Goal: Information Seeking & Learning: Learn about a topic

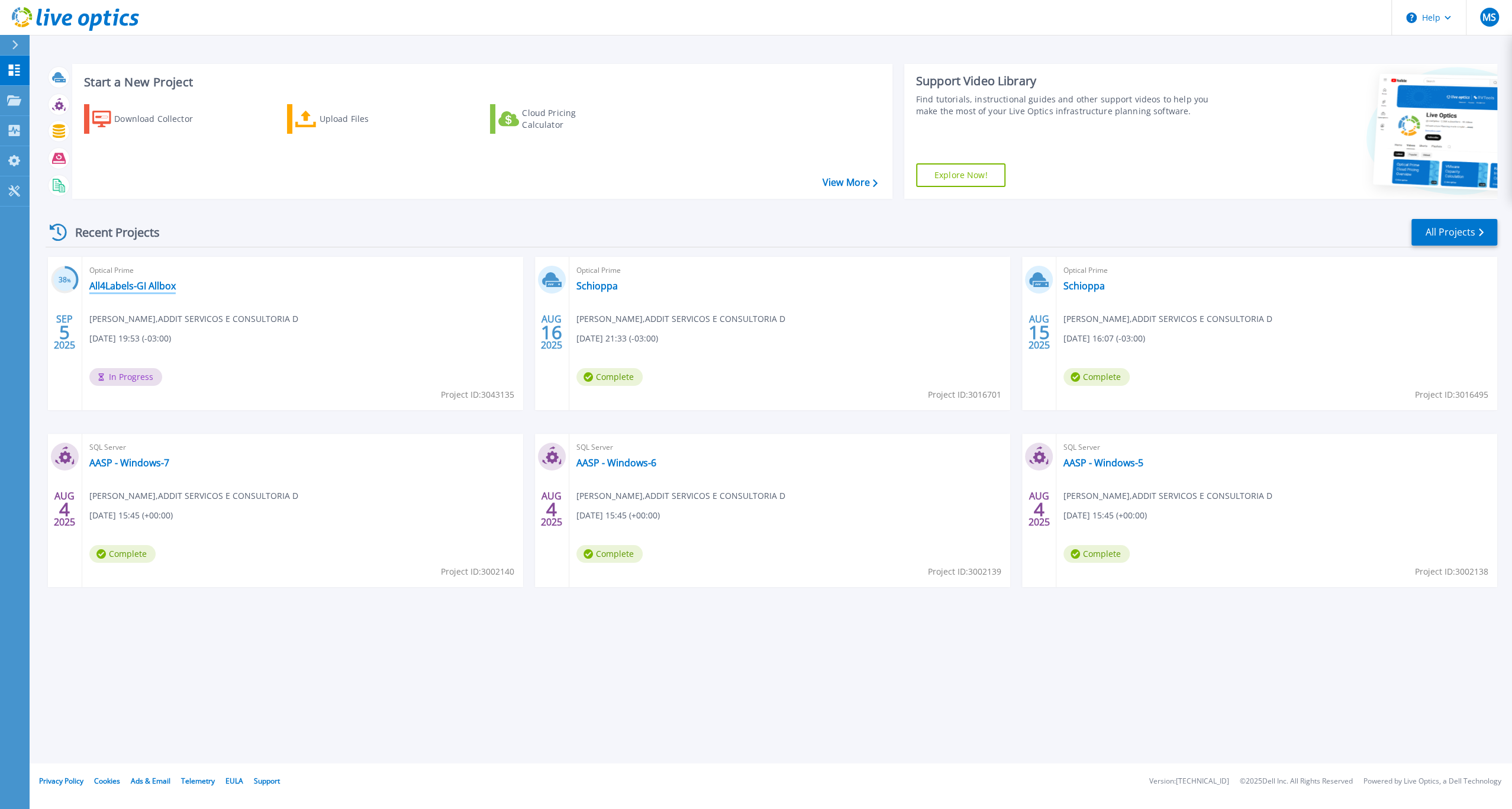
click at [164, 292] on link "All4Labels-GI Allbox" at bounding box center [132, 285] width 86 height 12
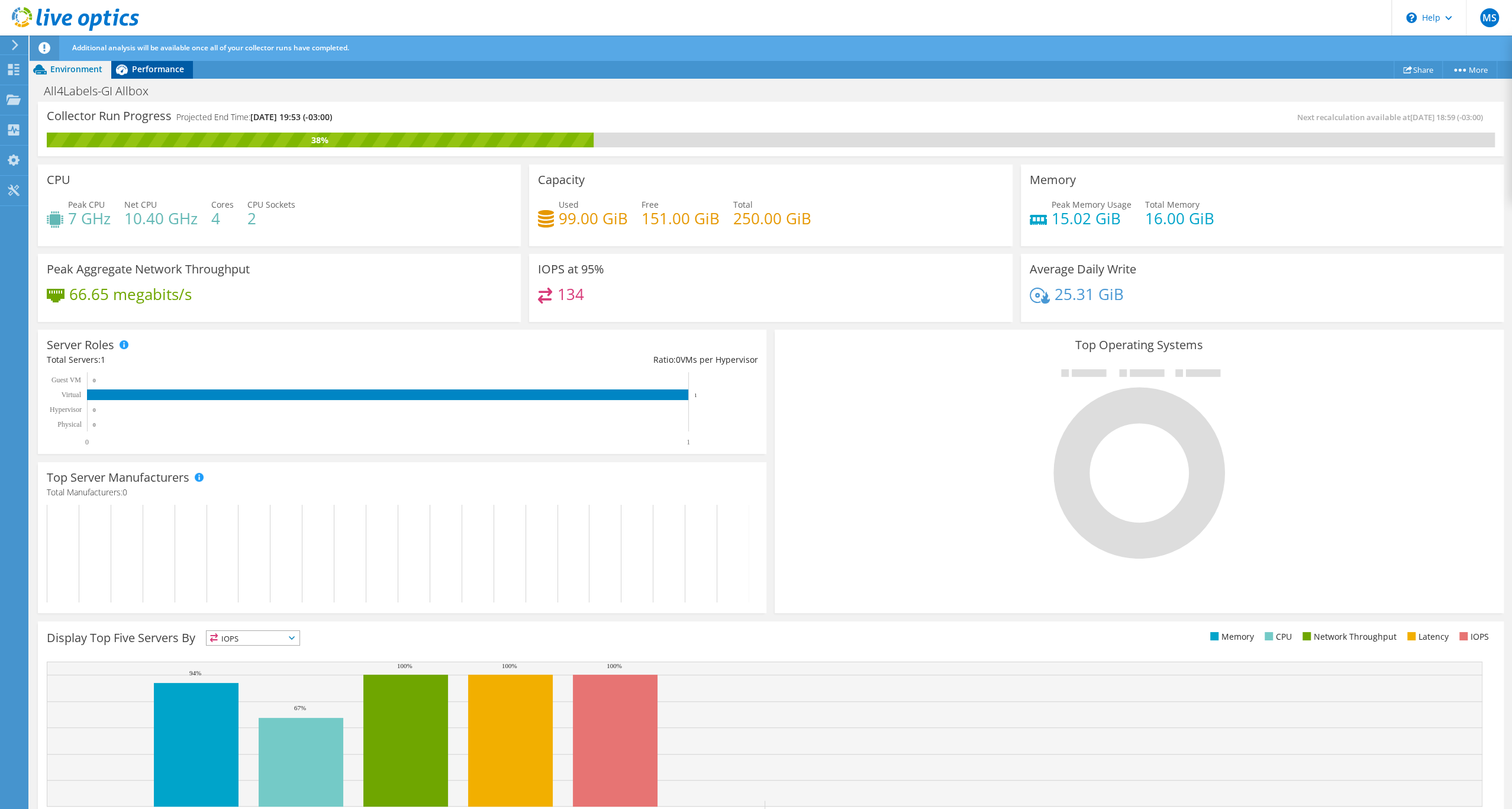
click at [144, 74] on span "Performance" at bounding box center [158, 69] width 52 height 11
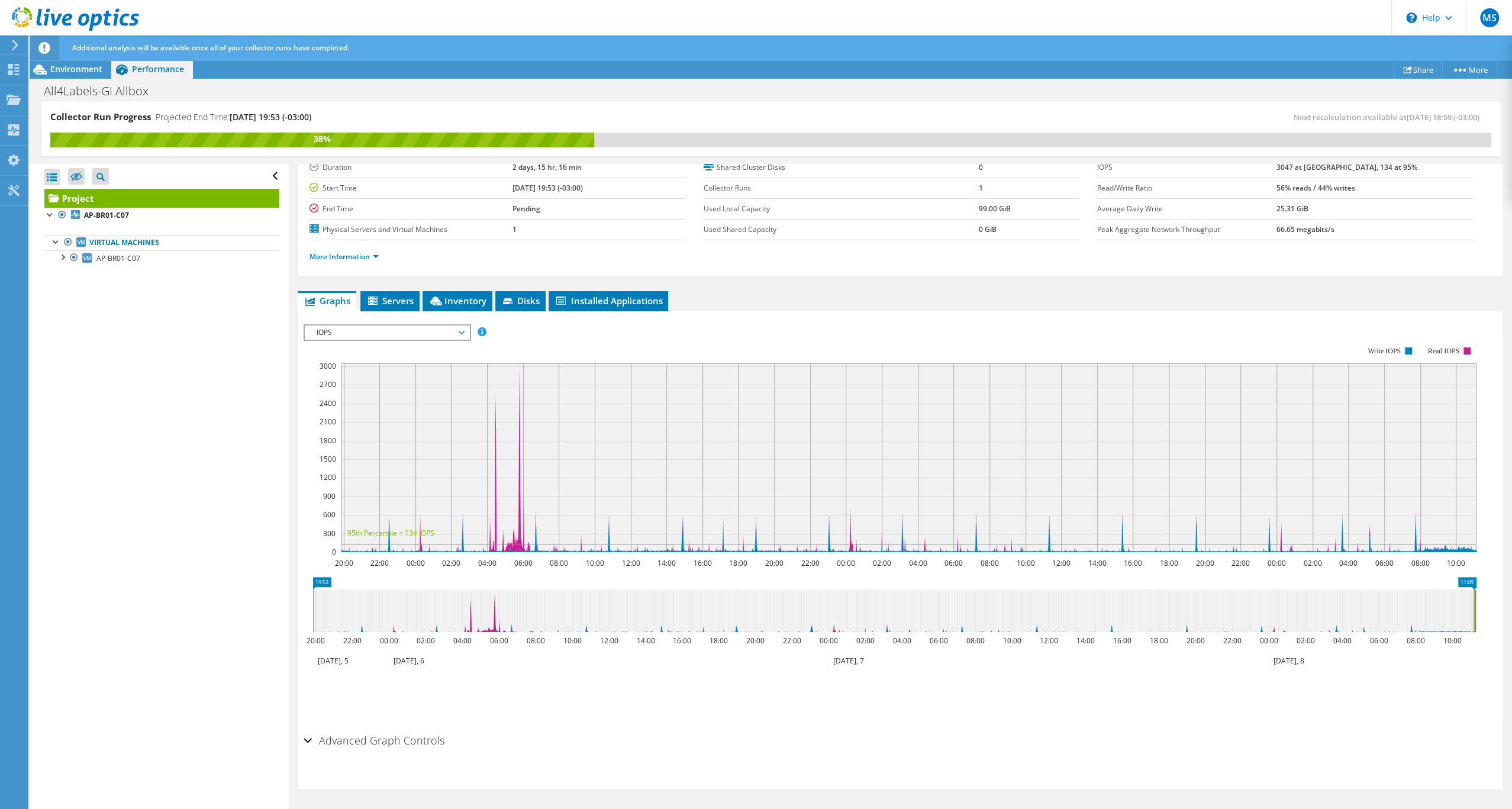
scroll to position [134, 0]
click at [427, 326] on span "IOPS" at bounding box center [387, 332] width 152 height 14
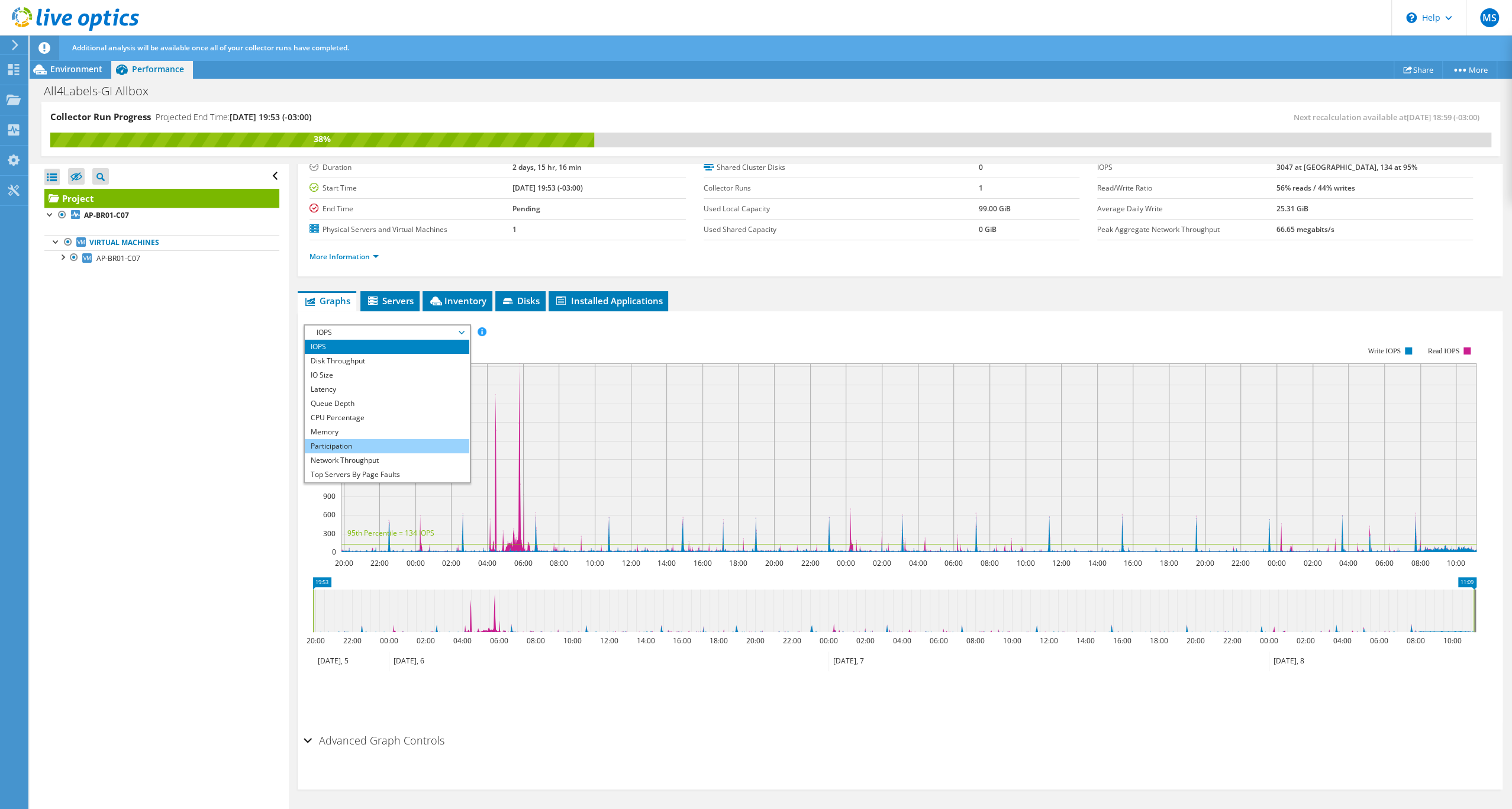
scroll to position [89, 0]
click at [386, 468] on li "All" at bounding box center [387, 474] width 164 height 14
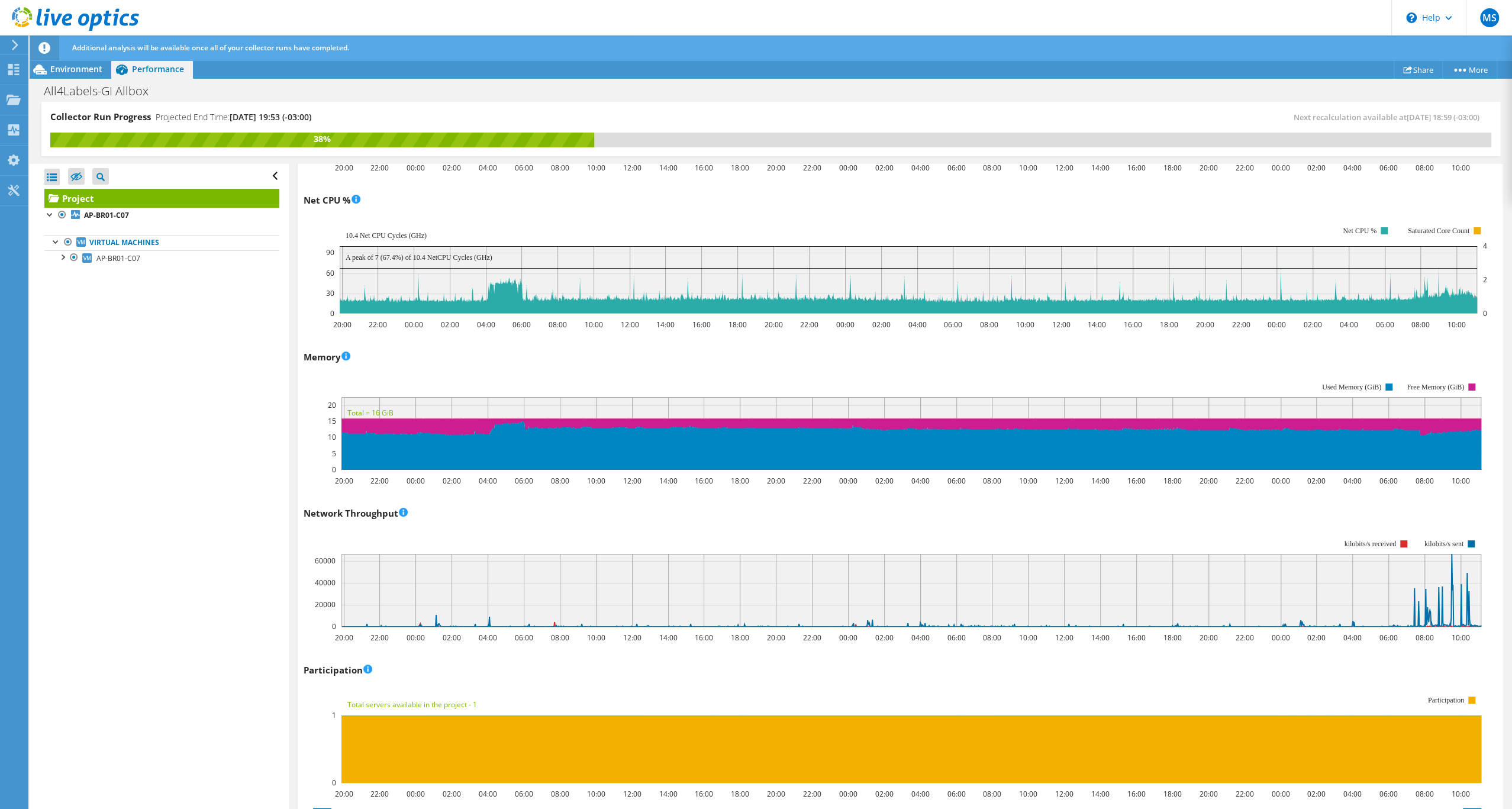
scroll to position [1369, 0]
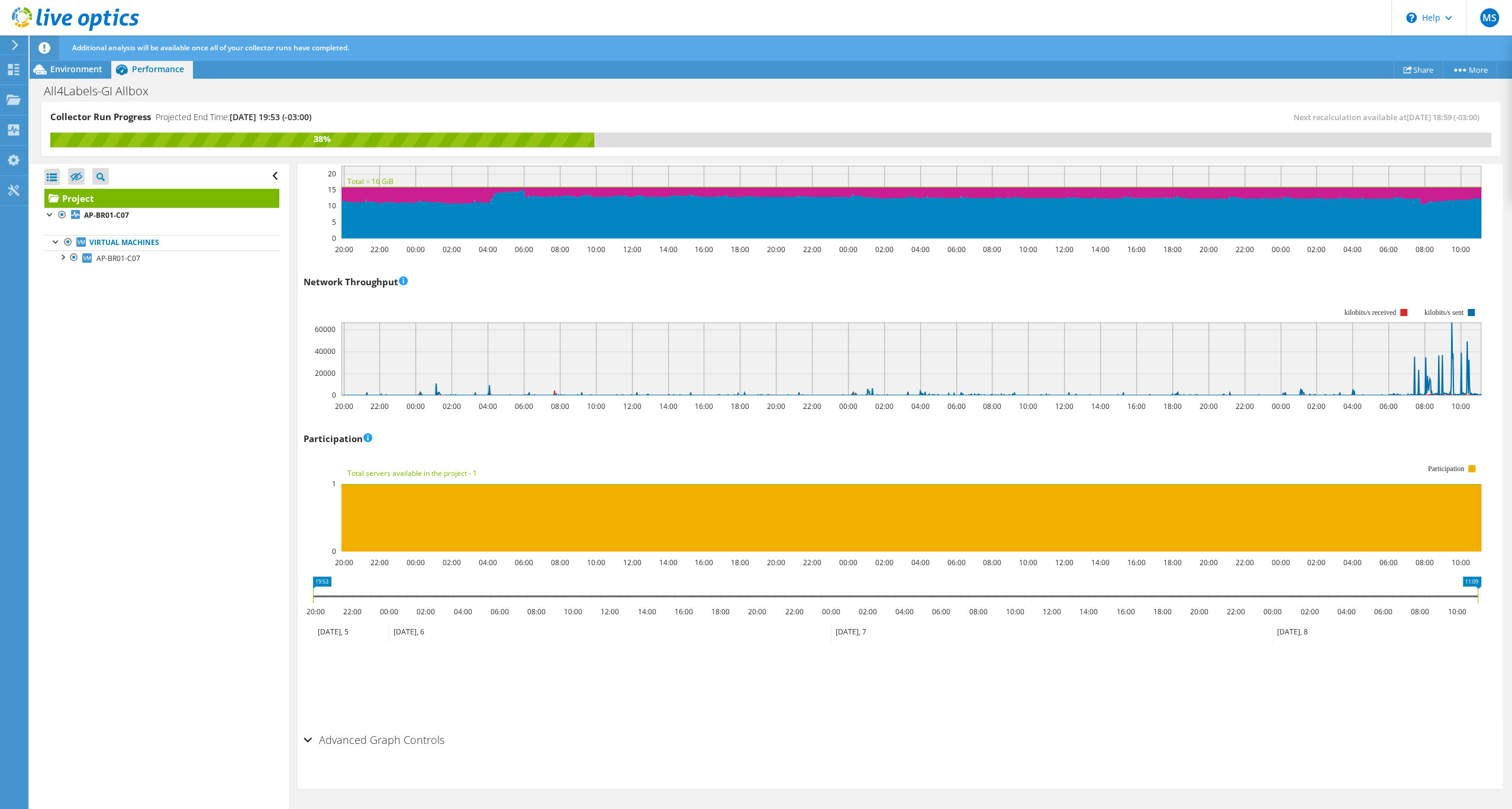
click at [421, 748] on h2 "Advanced Graph Controls" at bounding box center [375, 739] width 141 height 23
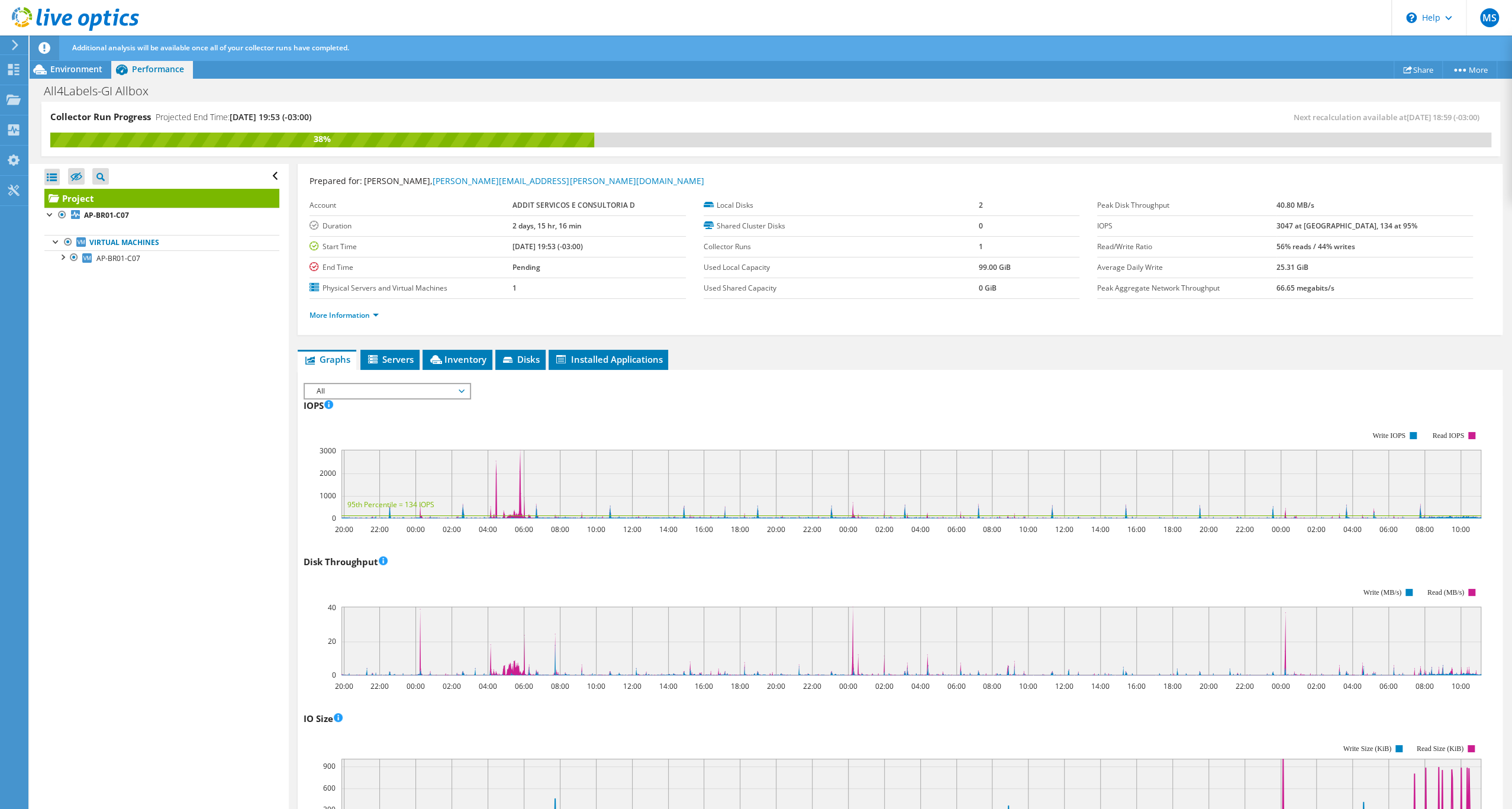
scroll to position [30, 0]
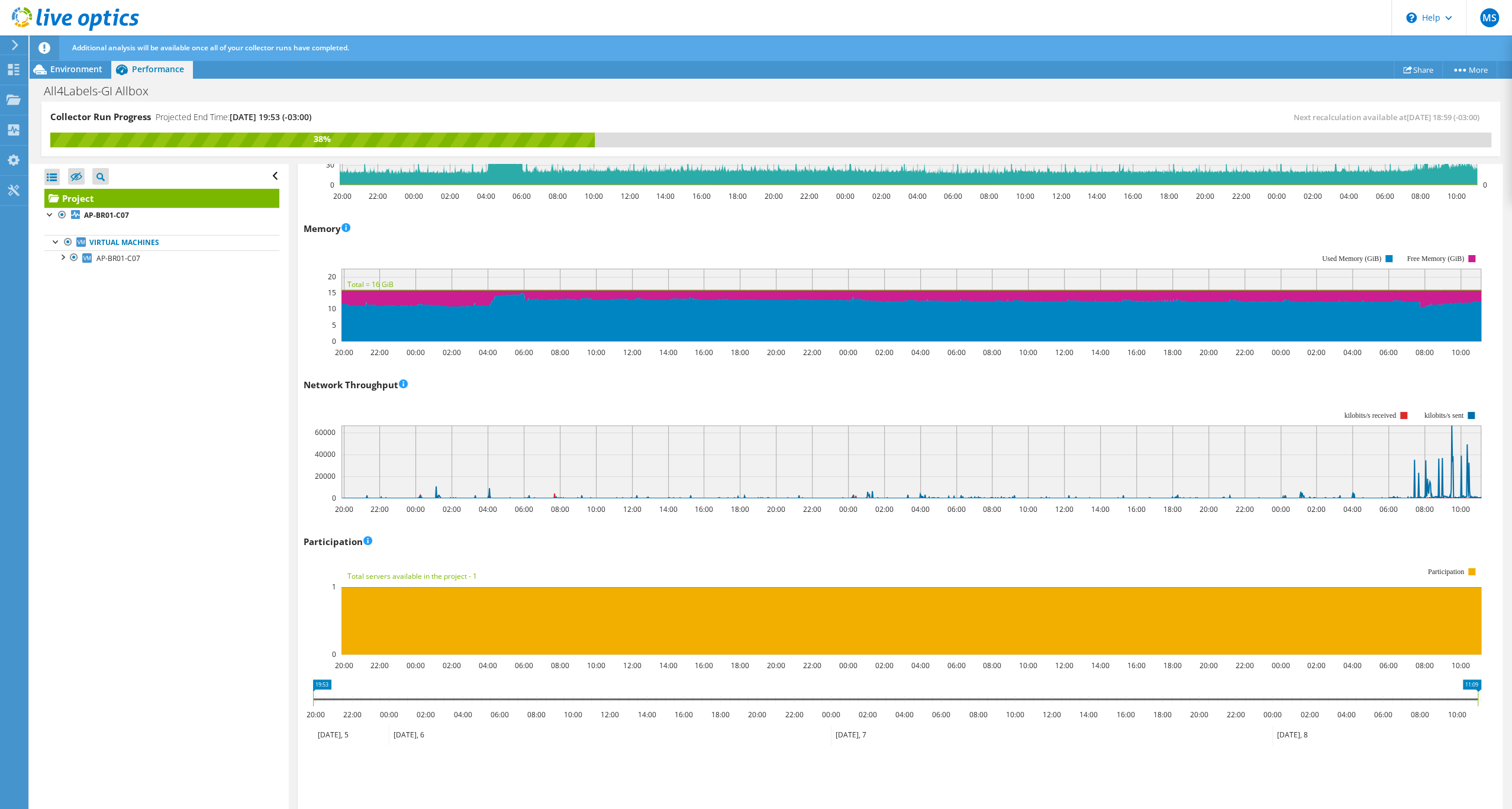
scroll to position [1426, 0]
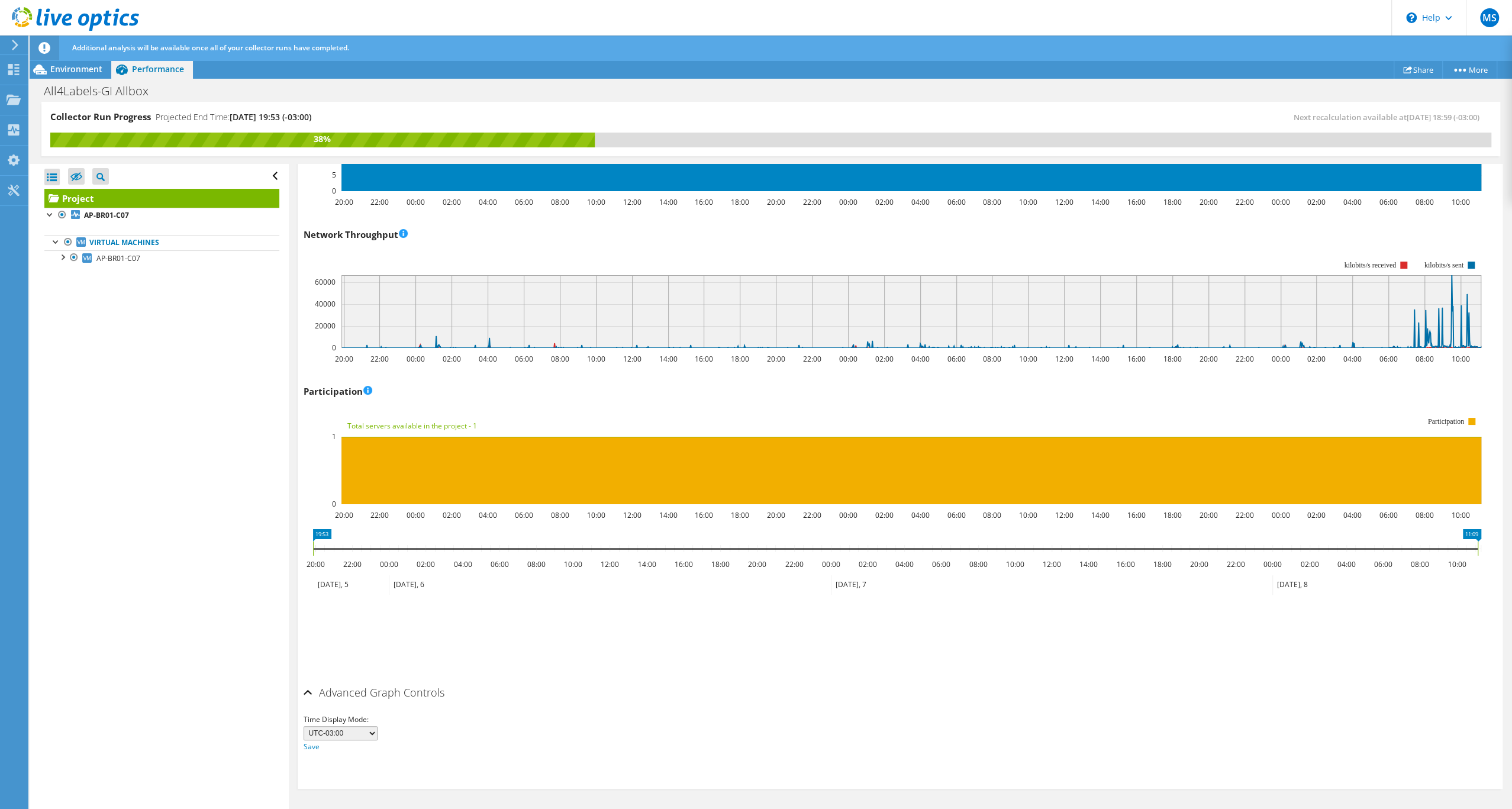
click at [849, 581] on icon at bounding box center [1051, 585] width 441 height 20
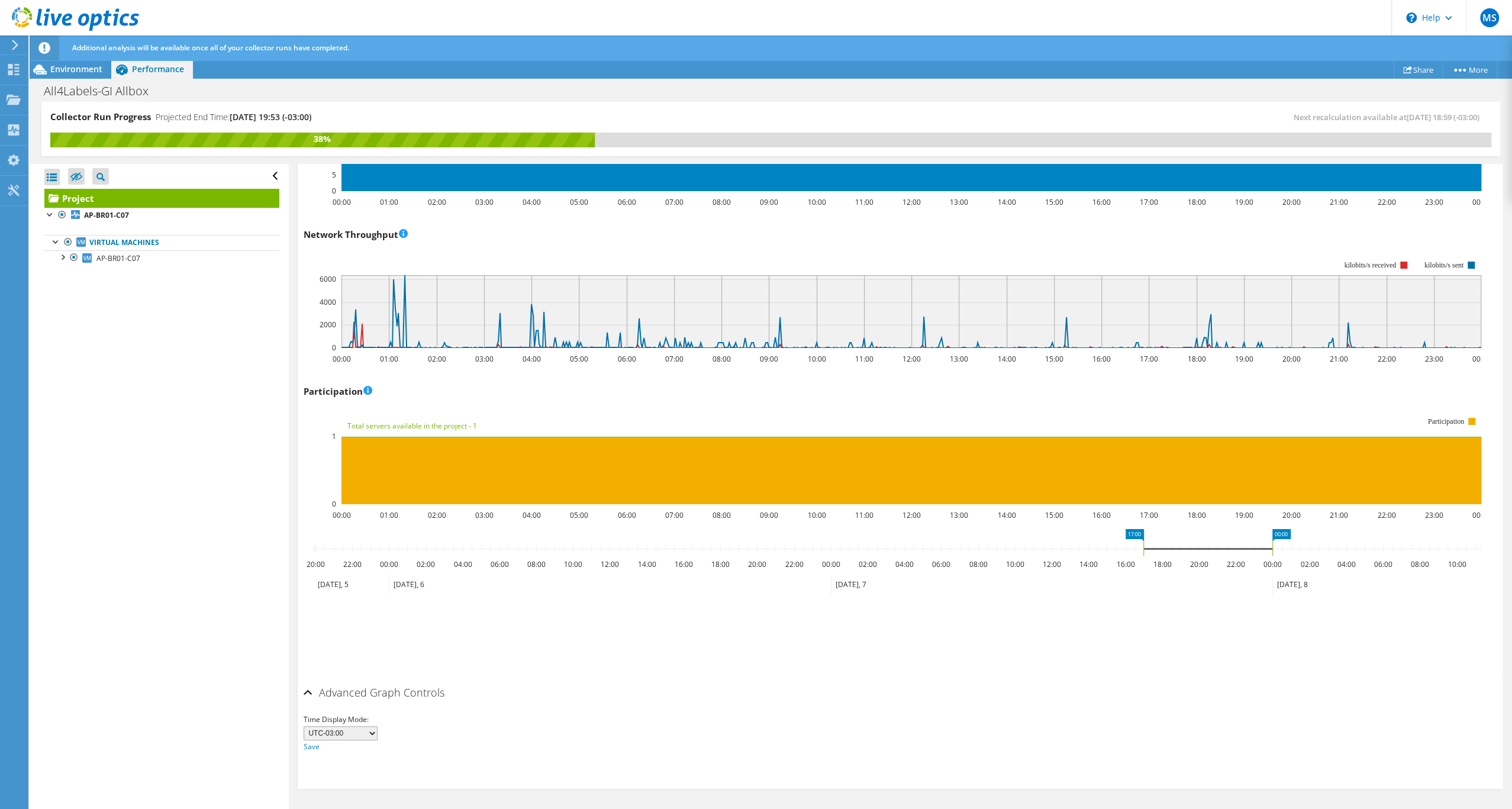
drag, startPoint x: 830, startPoint y: 527, endPoint x: 1141, endPoint y: 545, distance: 311.5
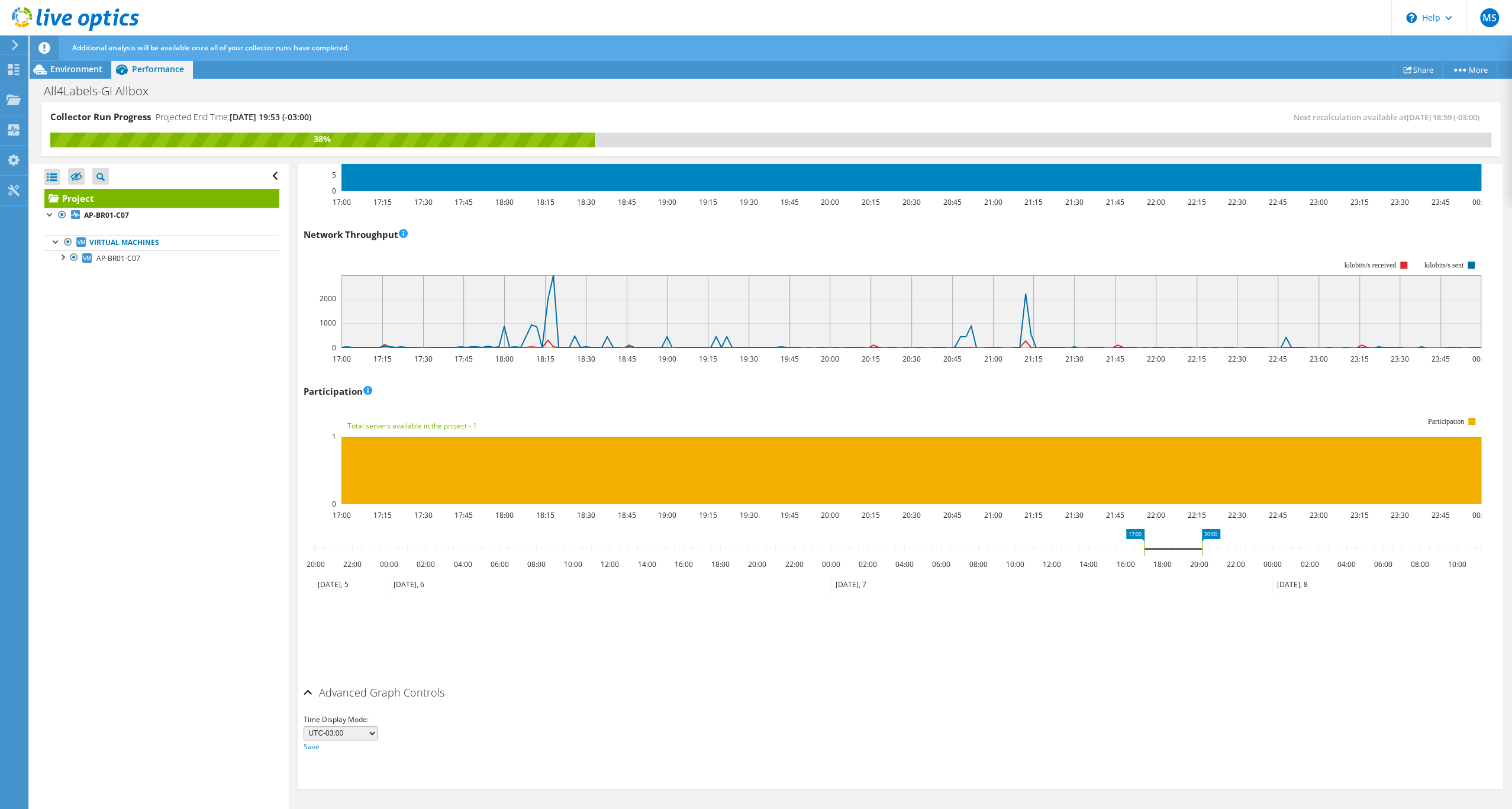
drag, startPoint x: 1275, startPoint y: 523, endPoint x: 1204, endPoint y: 528, distance: 71.2
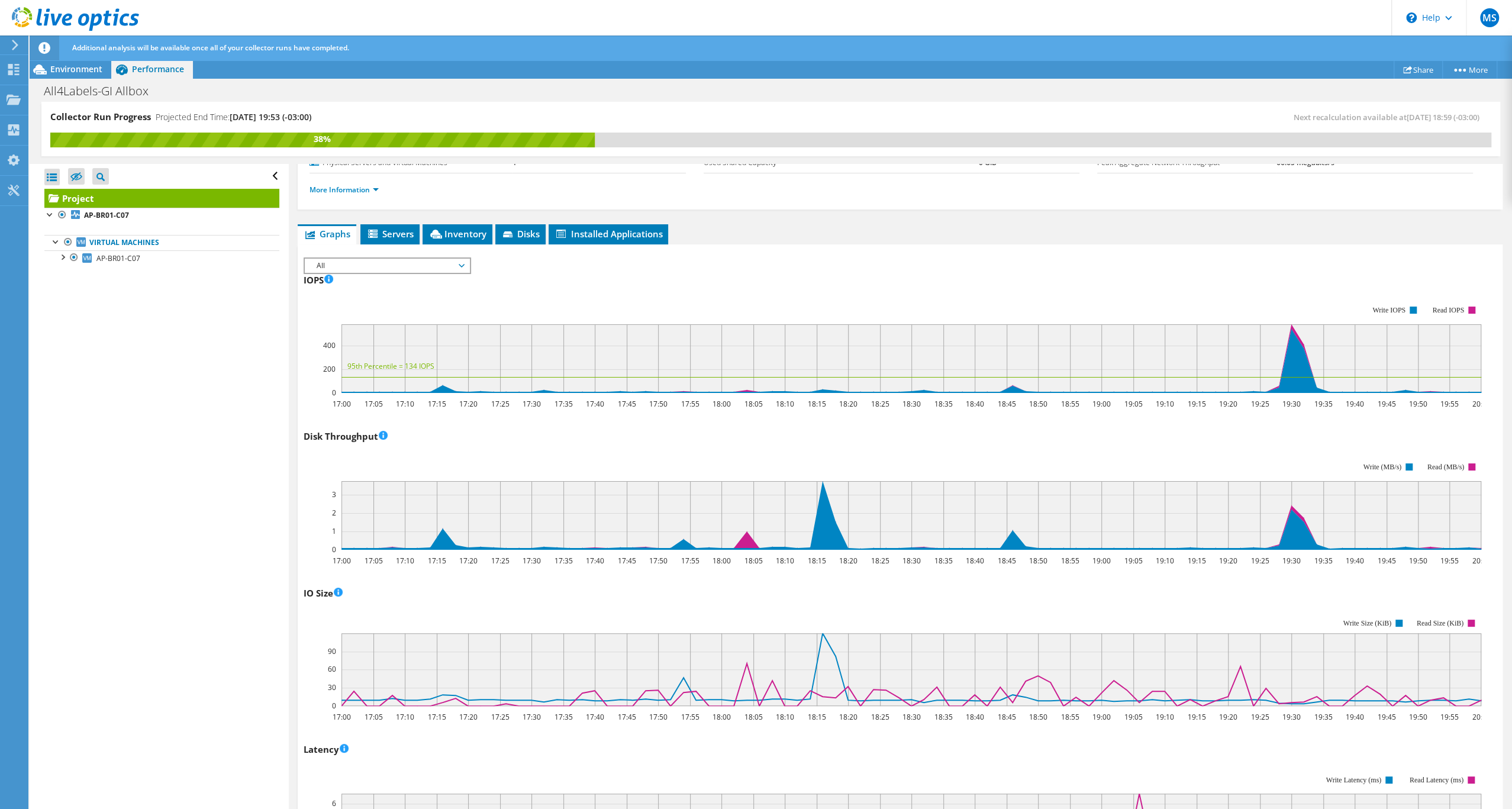
scroll to position [0, 0]
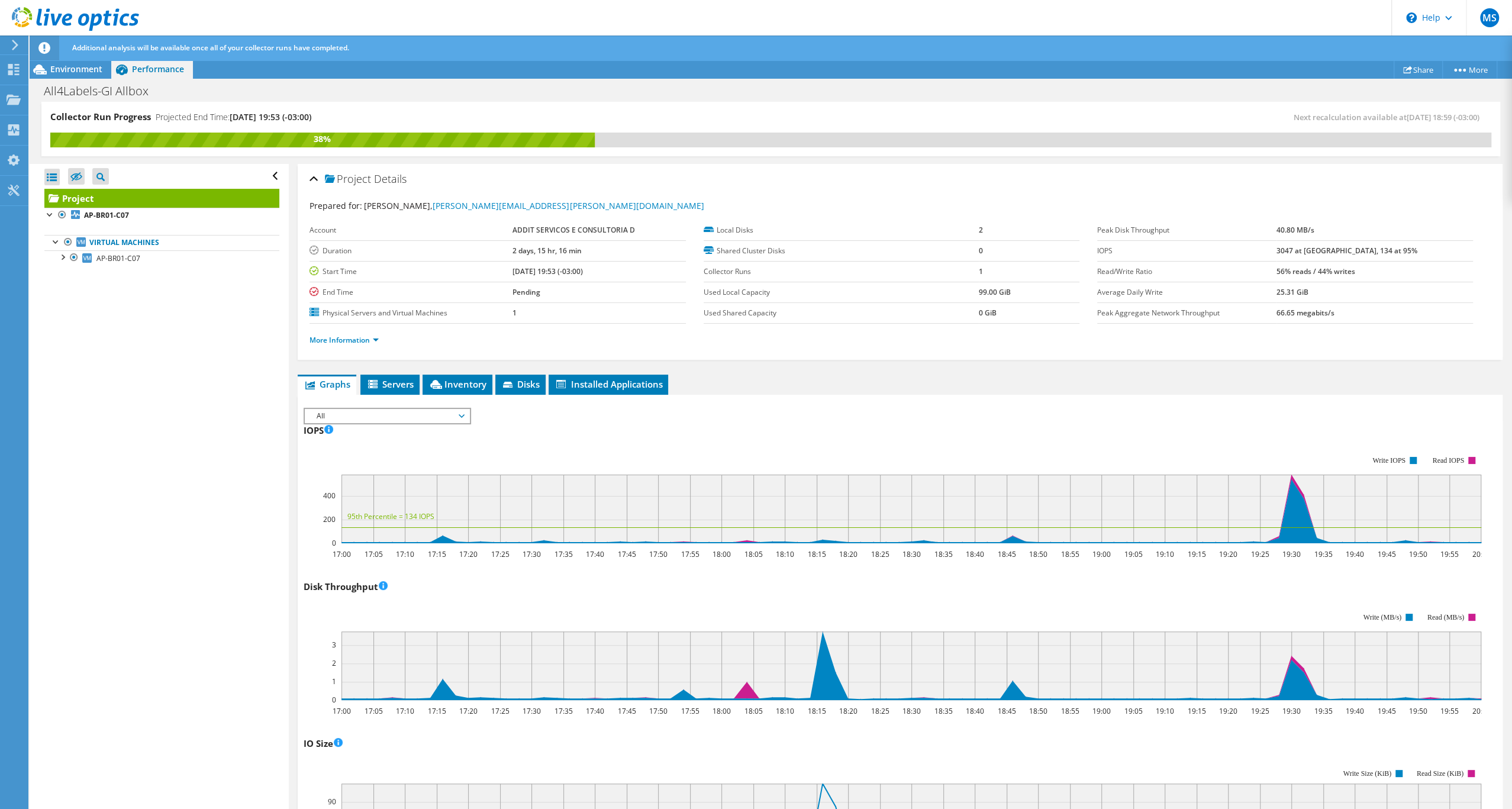
click at [1018, 395] on ul "Graphs Servers Inventory Hypervisor Disks Cluster Disks Installed Applications" at bounding box center [900, 385] width 1204 height 20
click at [966, 421] on div "IOPS Disk Throughput IO Size Latency Queue Depth CPU Percentage Memory Page Fau…" at bounding box center [901, 415] width 1193 height 13
click at [379, 345] on link "More Information" at bounding box center [344, 339] width 69 height 10
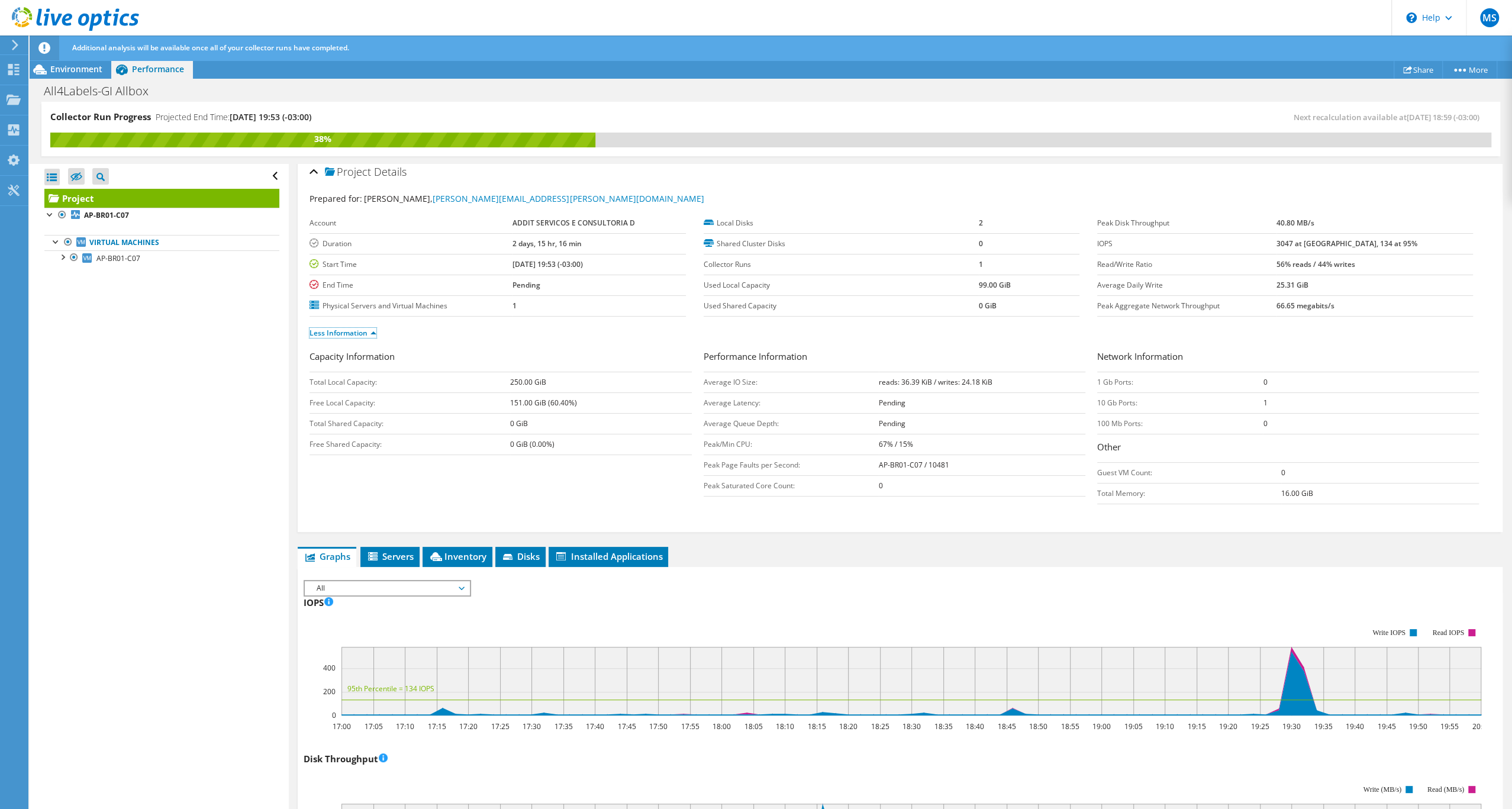
scroll to position [35, 0]
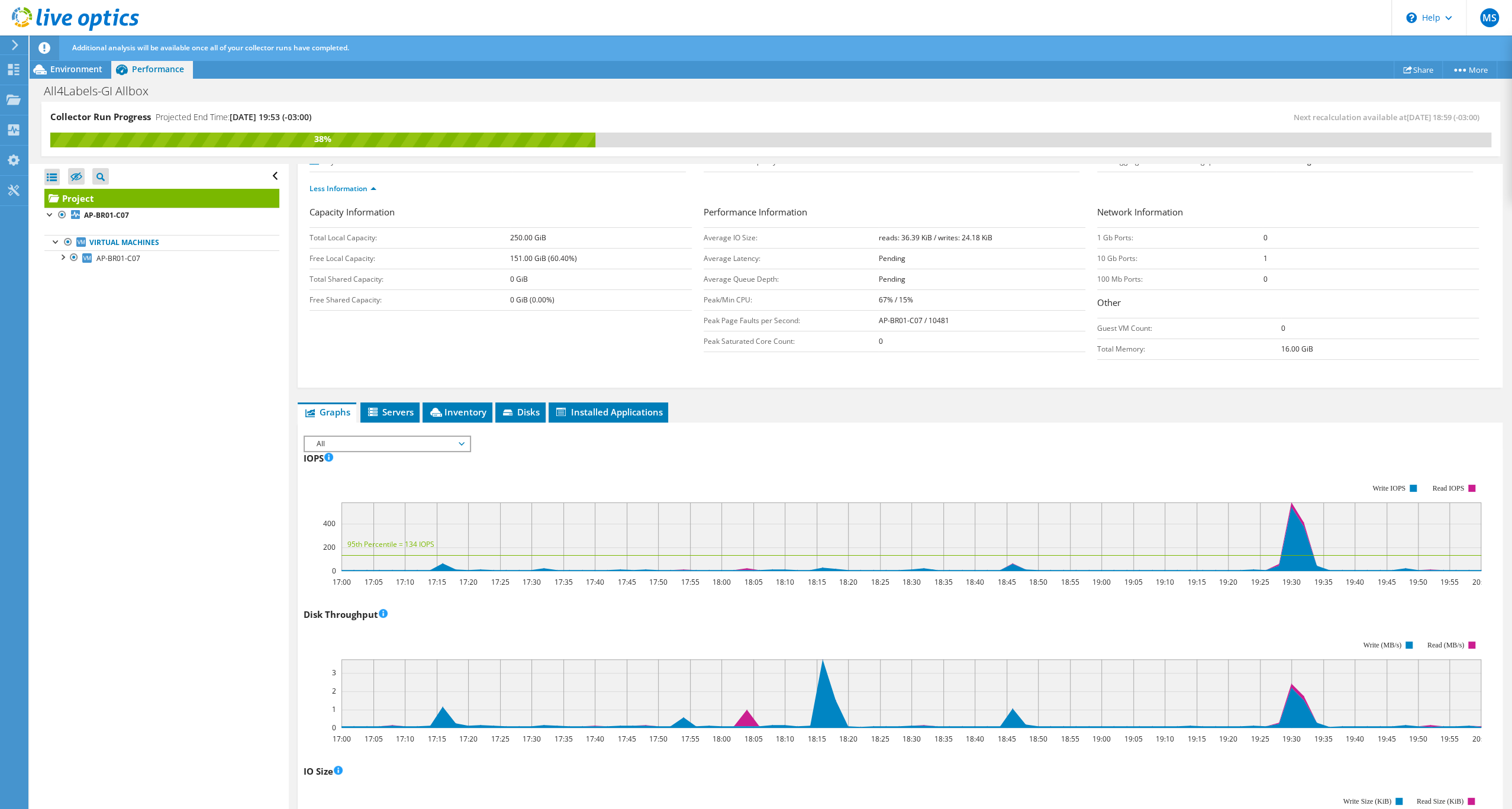
scroll to position [0, 0]
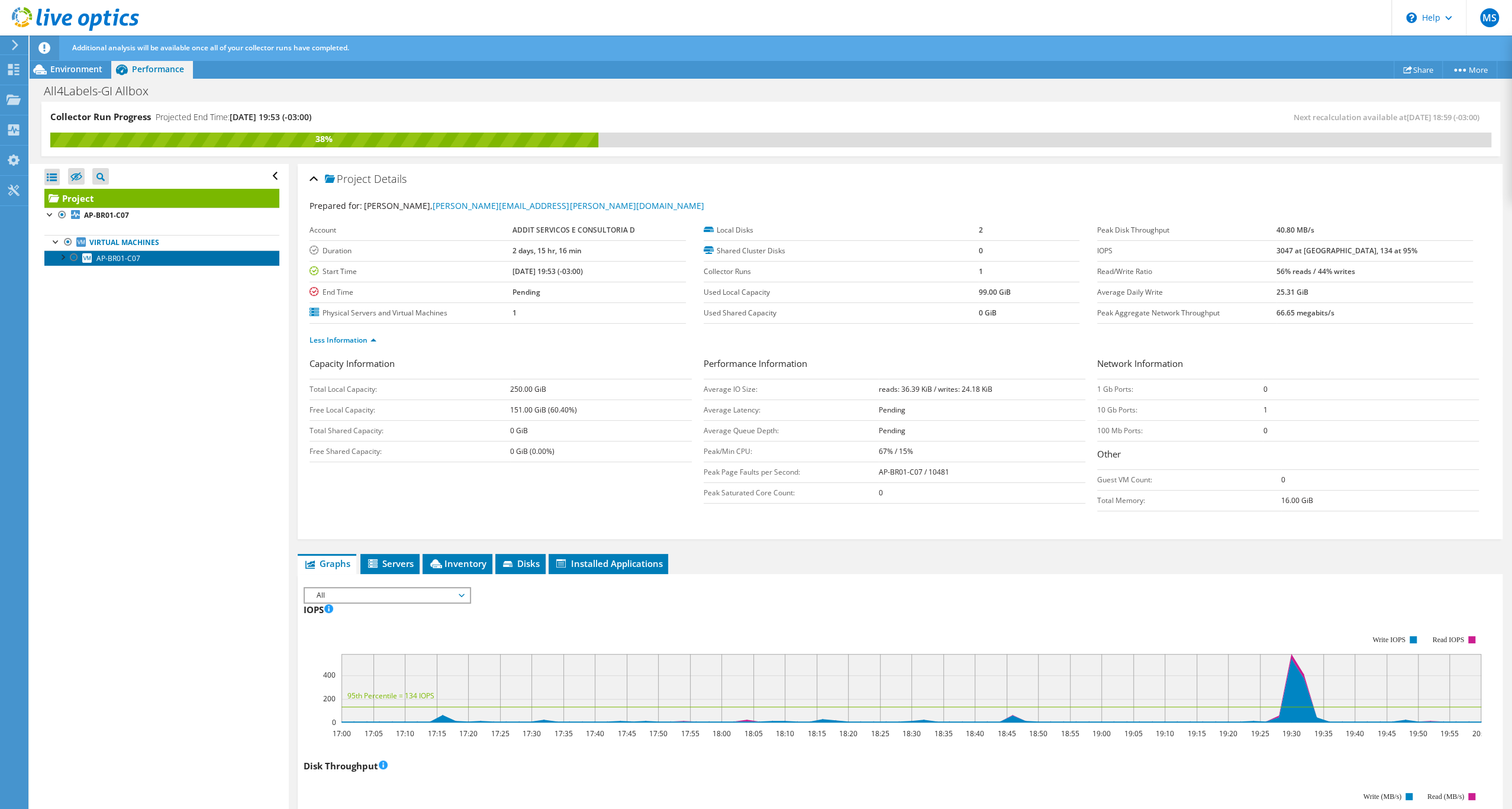
drag, startPoint x: 141, startPoint y: 289, endPoint x: 262, endPoint y: 327, distance: 126.8
click at [140, 263] on span "AP-BR01-C07" at bounding box center [118, 259] width 44 height 10
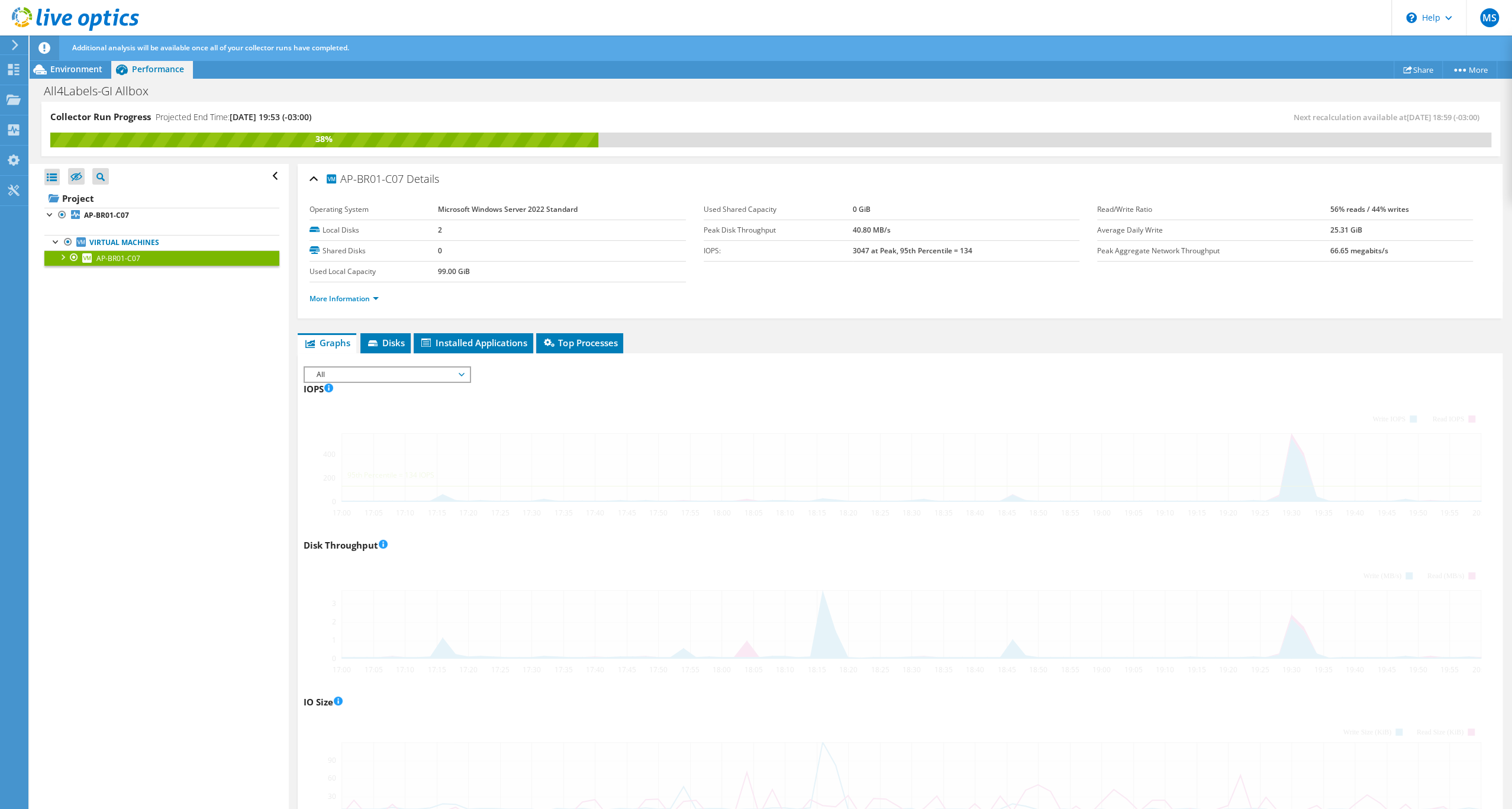
click at [403, 185] on span "AP-BR01-C07" at bounding box center [364, 179] width 79 height 14
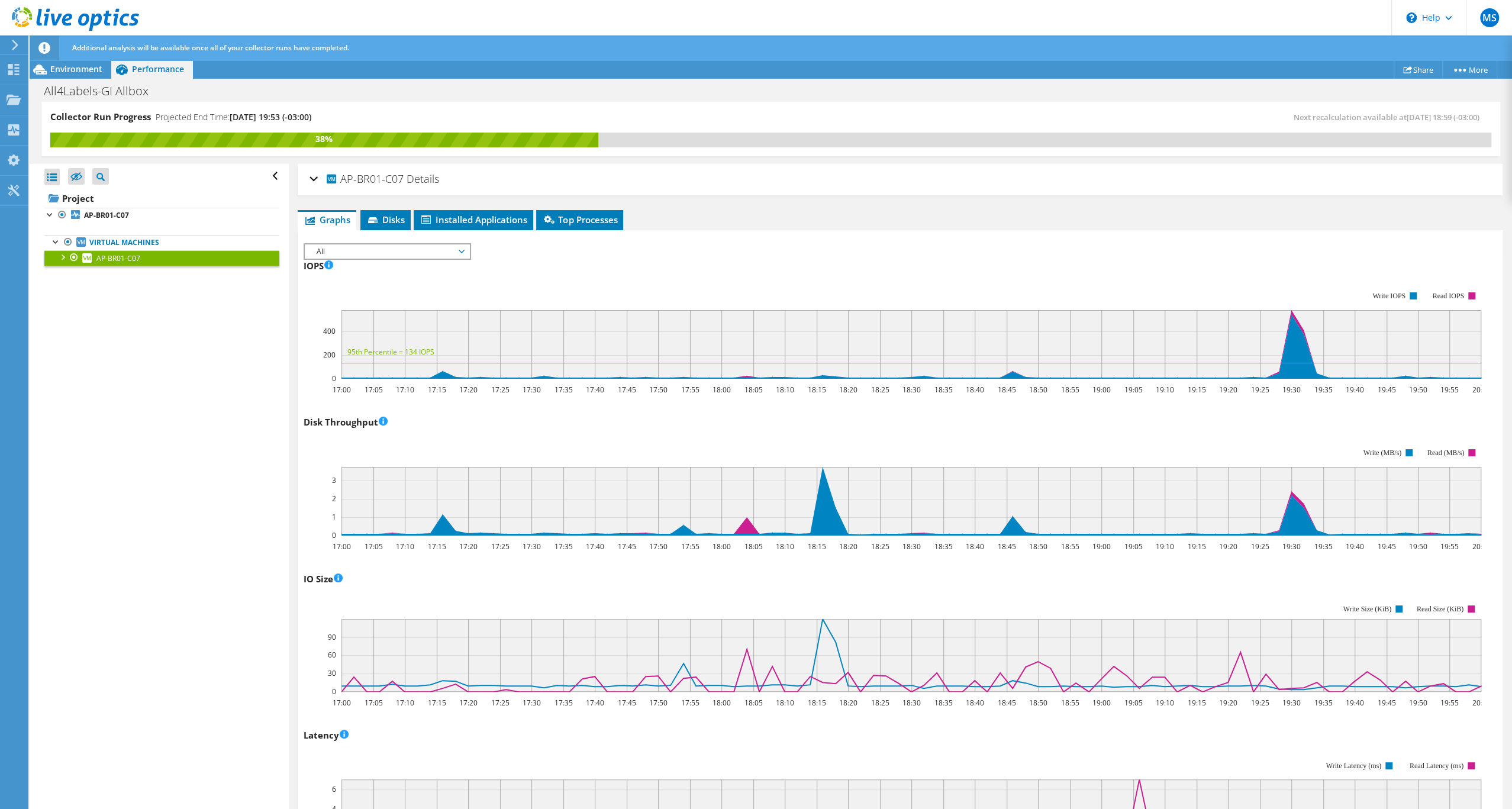
drag, startPoint x: 346, startPoint y: 193, endPoint x: 422, endPoint y: 194, distance: 76.0
click at [403, 185] on span "AP-BR01-C07" at bounding box center [364, 179] width 79 height 14
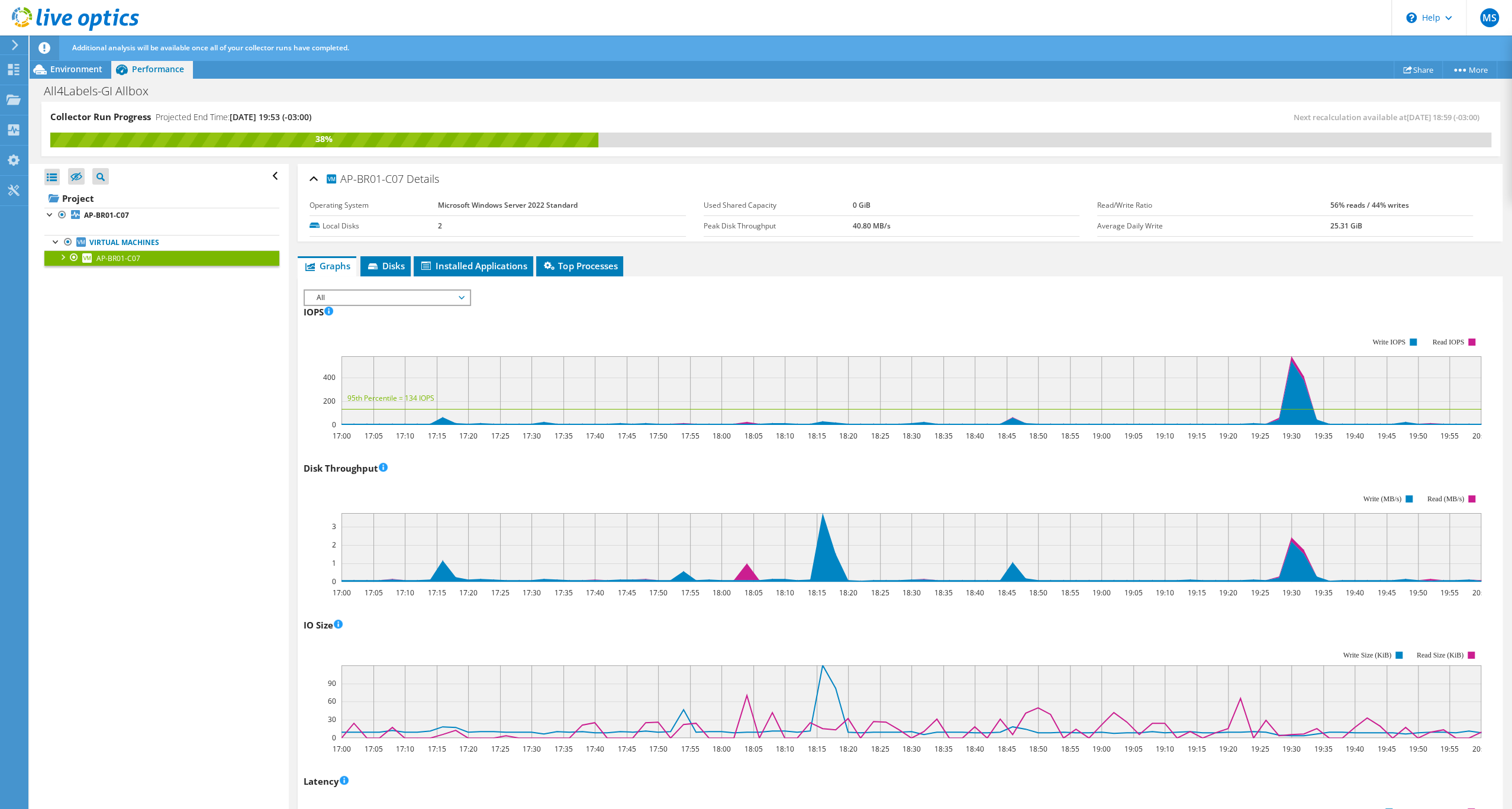
copy span "AP-BR01-C07"
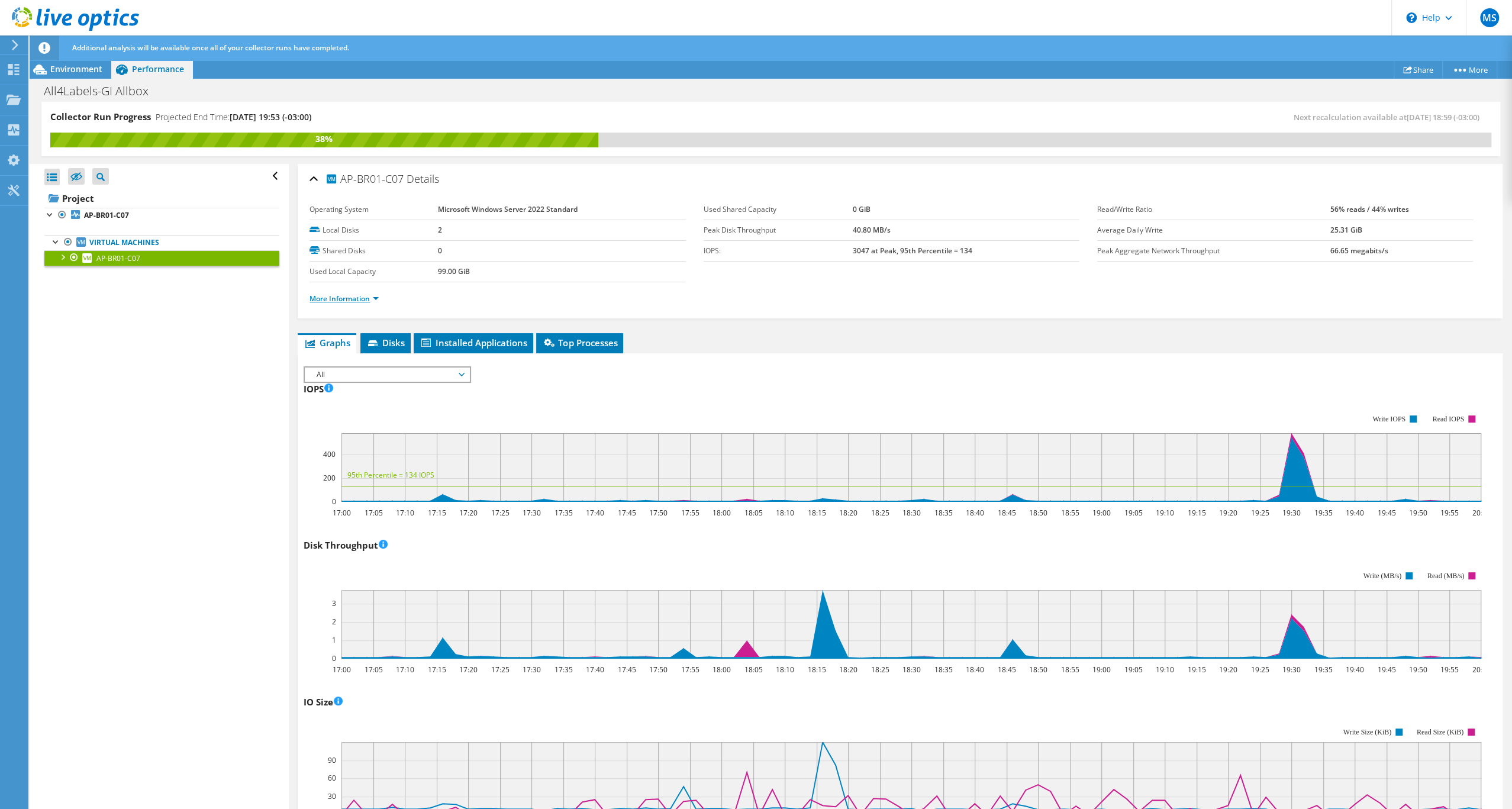
click at [379, 304] on link "More Information" at bounding box center [344, 298] width 69 height 10
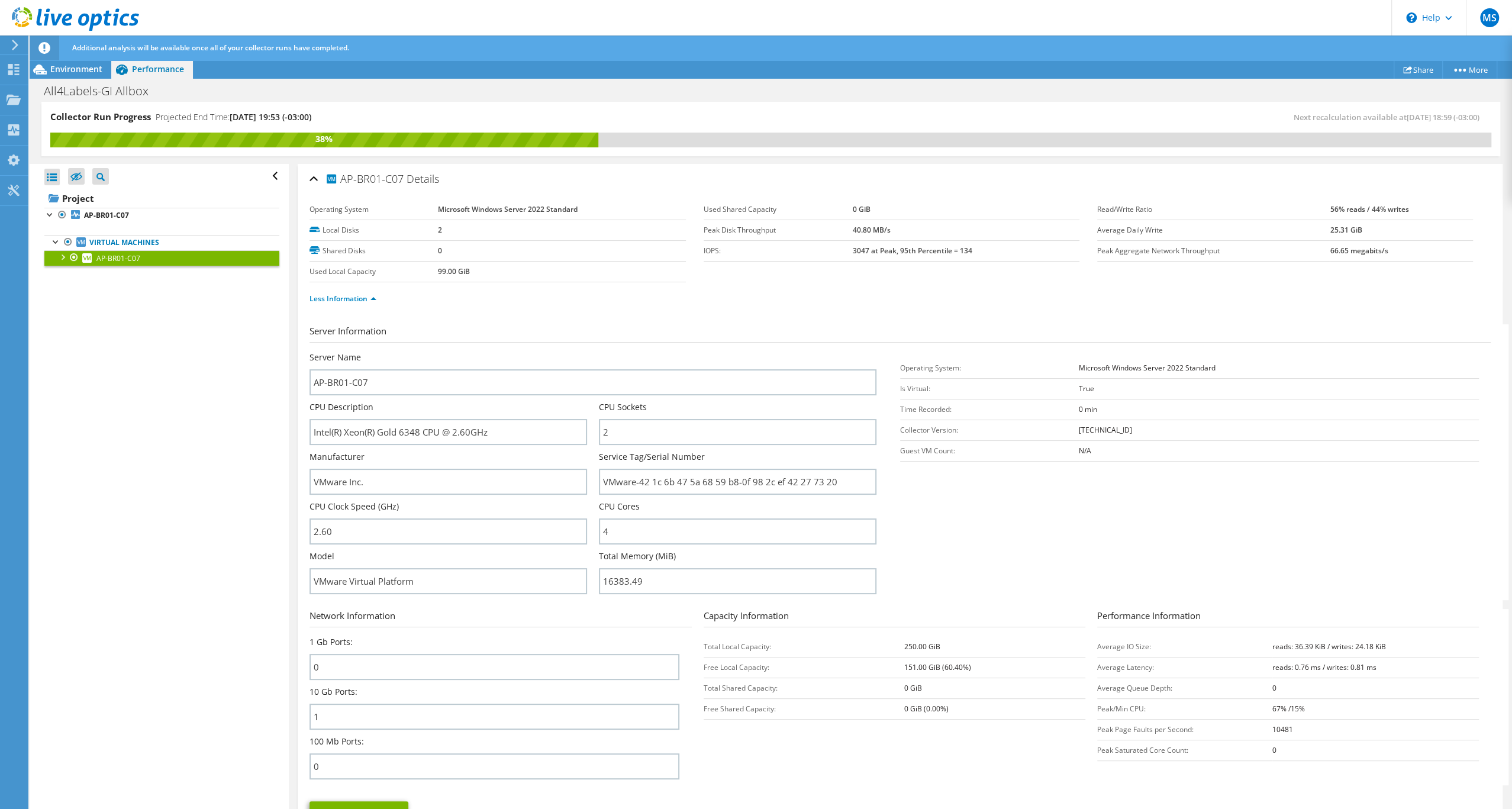
click at [938, 306] on ul "Less Information" at bounding box center [900, 297] width 1181 height 16
click at [62, 262] on div at bounding box center [61, 256] width 12 height 12
click at [69, 309] on div at bounding box center [68, 303] width 12 height 12
click at [164, 328] on link "vmxnet3 Ethernet Adapter" at bounding box center [162, 320] width 235 height 16
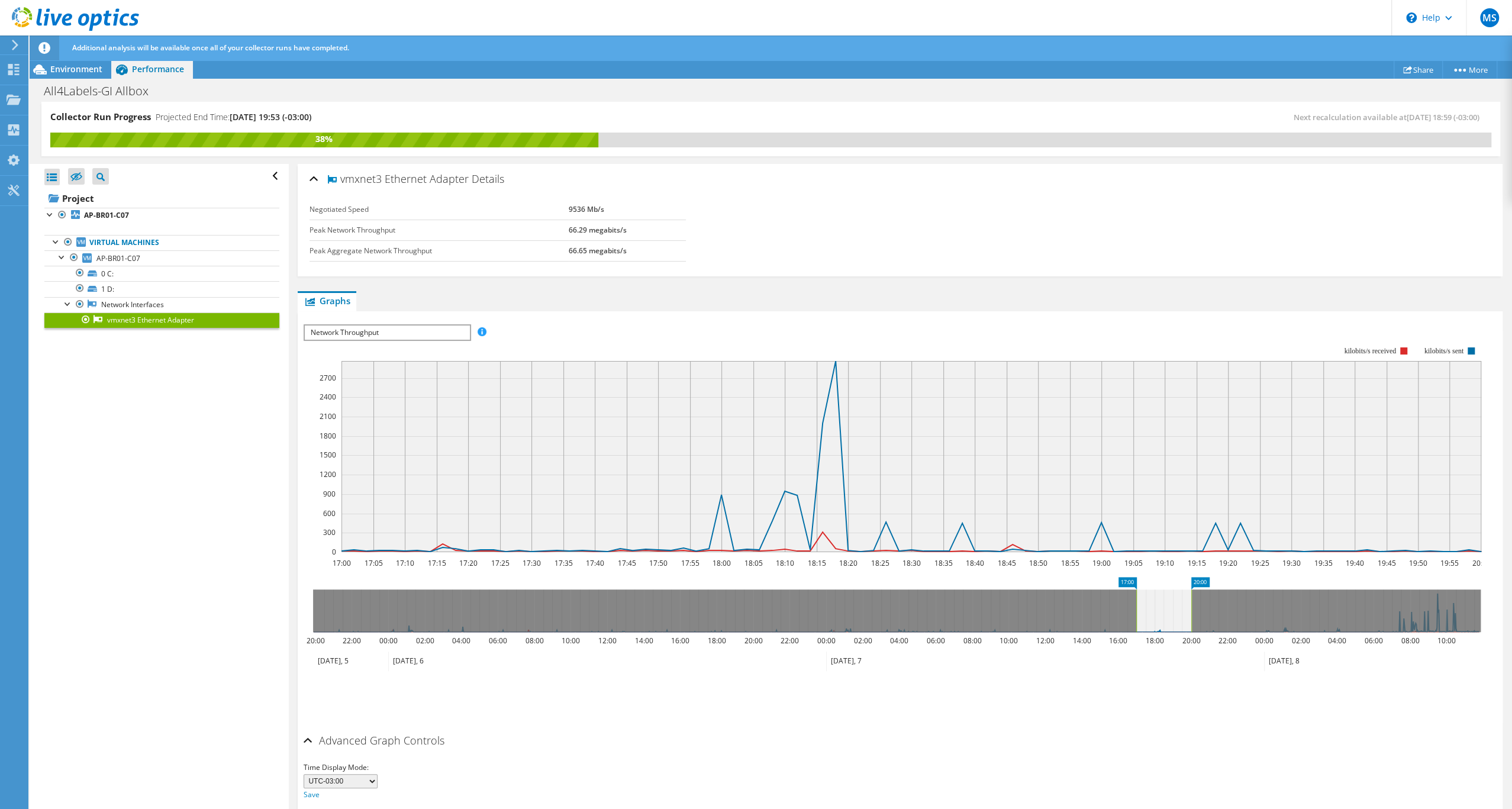
scroll to position [5, 0]
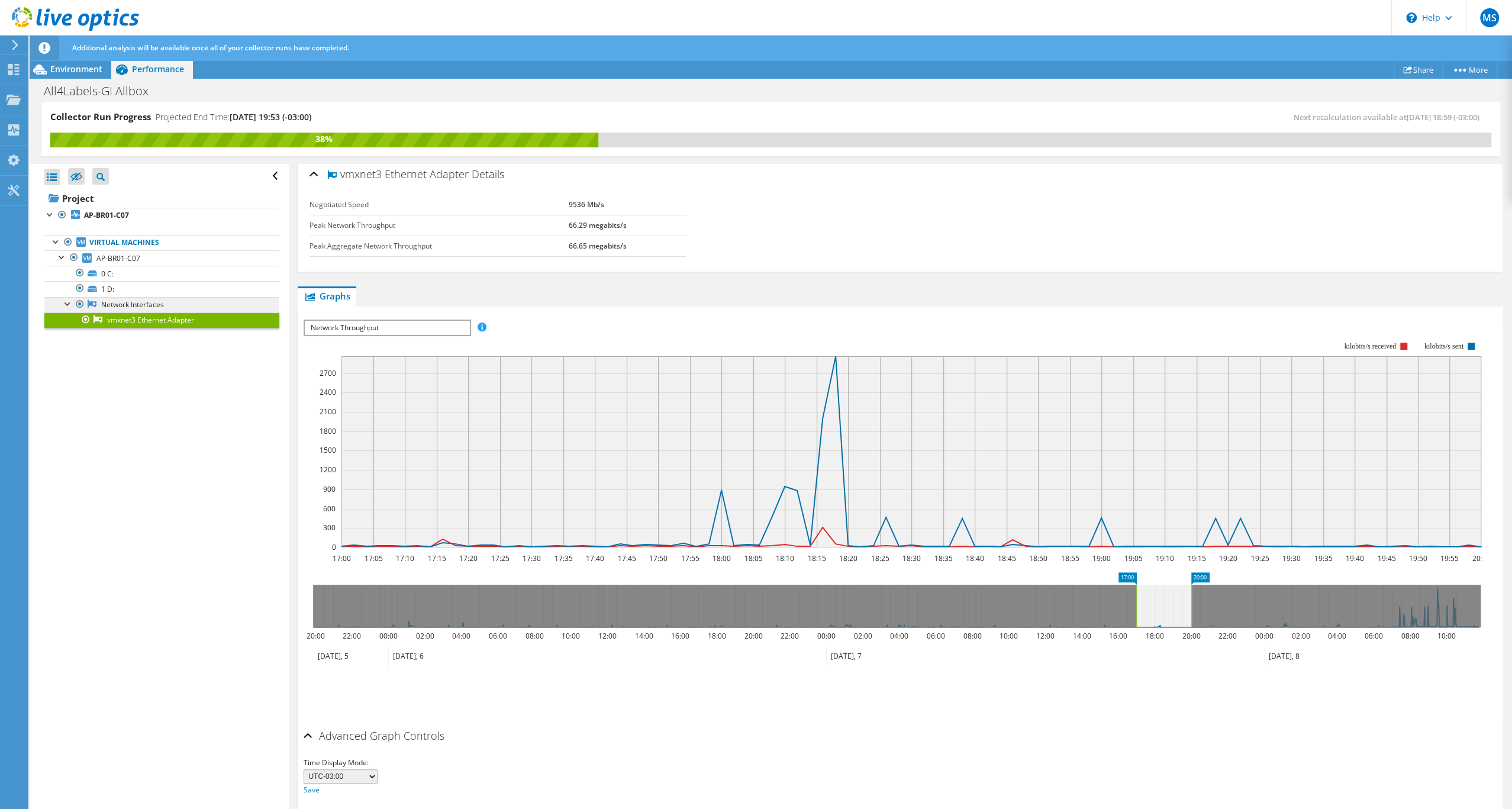
click at [176, 312] on link "Network Interfaces" at bounding box center [162, 305] width 235 height 16
click at [163, 312] on link "Network Interfaces" at bounding box center [162, 305] width 235 height 16
click at [122, 220] on b "AP-BR01-C07" at bounding box center [106, 215] width 45 height 10
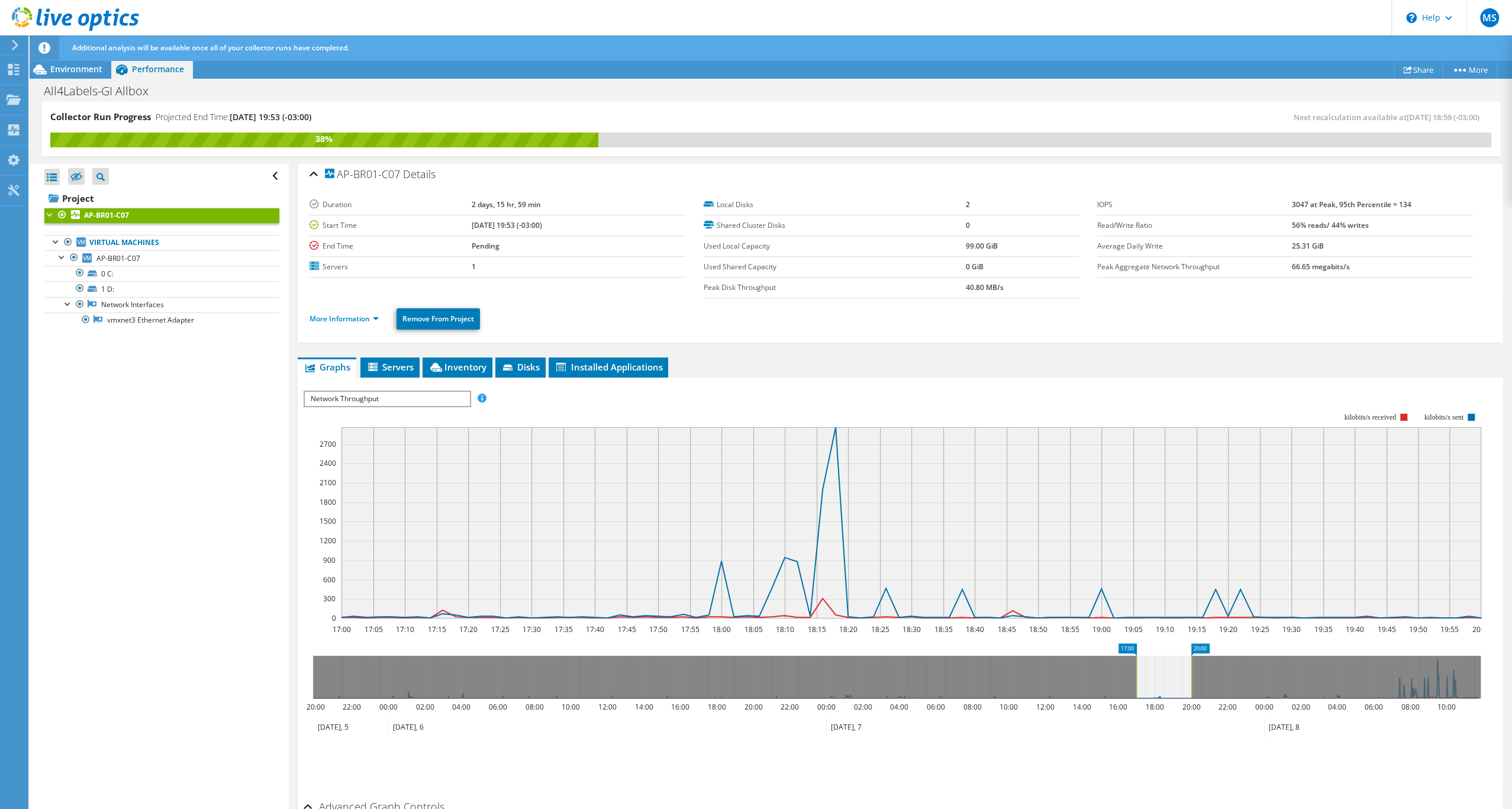
scroll to position [0, 0]
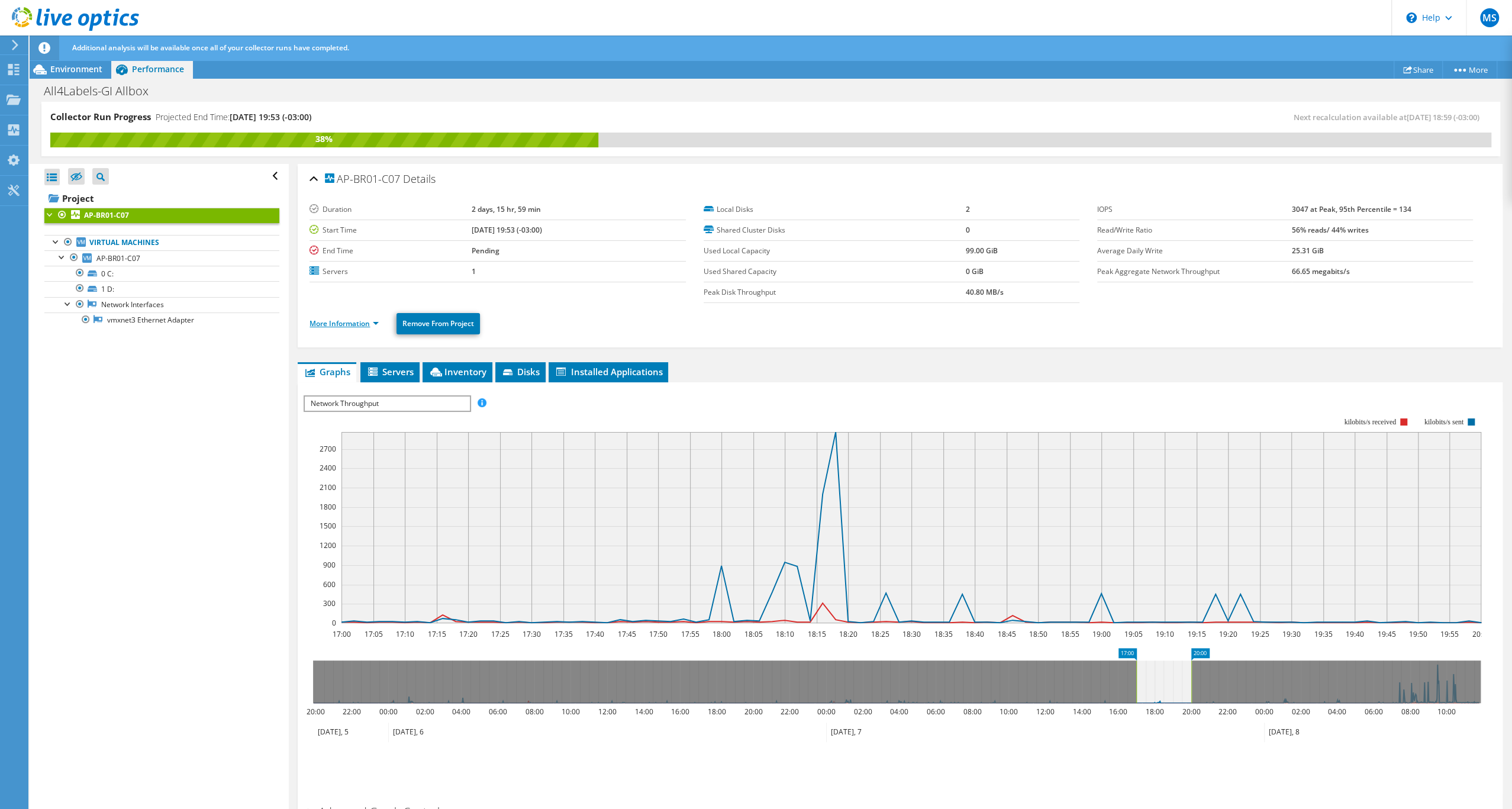
click at [379, 328] on link "More Information" at bounding box center [344, 324] width 69 height 10
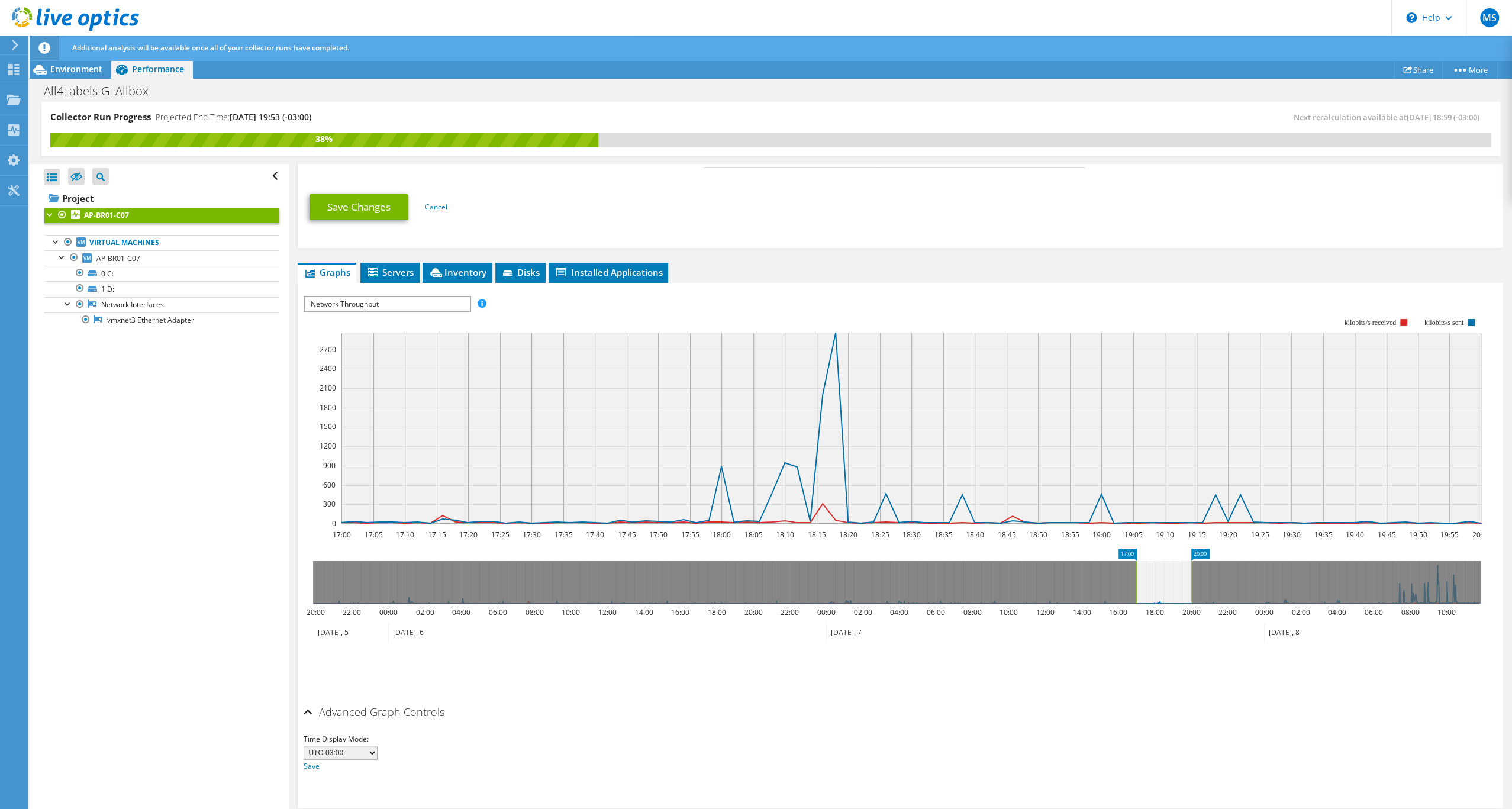
scroll to position [484, 0]
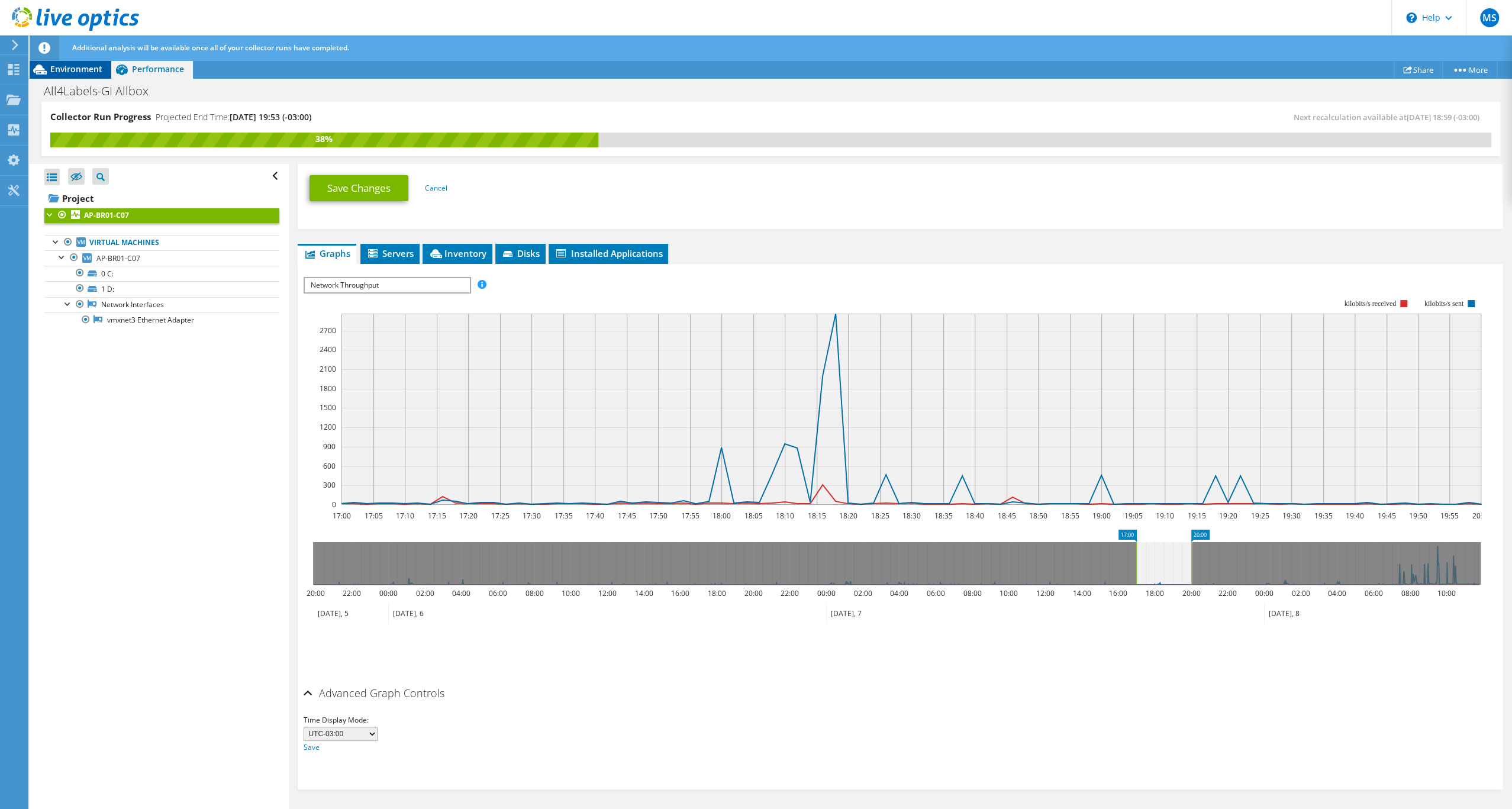
click at [89, 74] on span "Environment" at bounding box center [76, 69] width 52 height 11
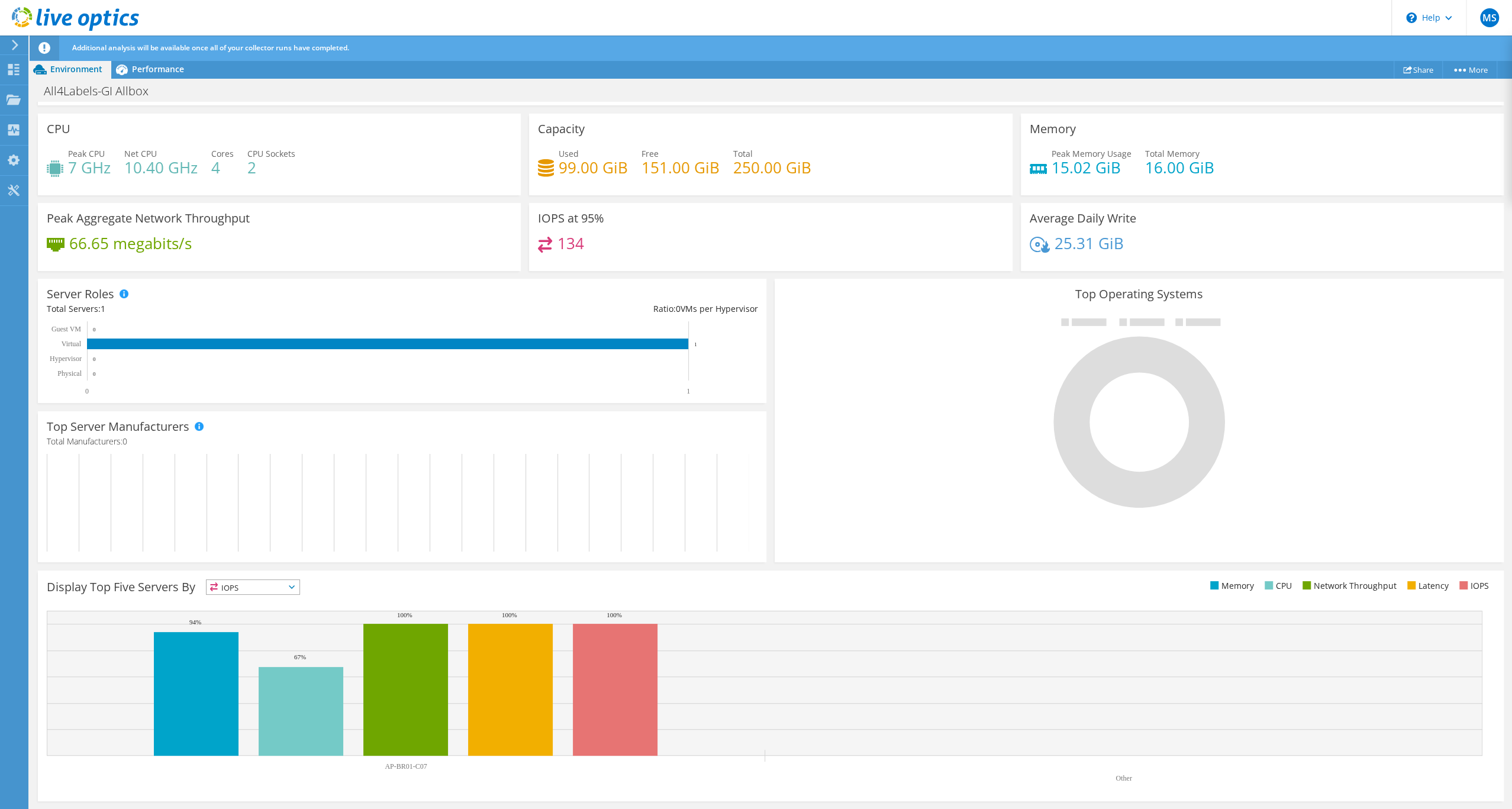
scroll to position [0, 0]
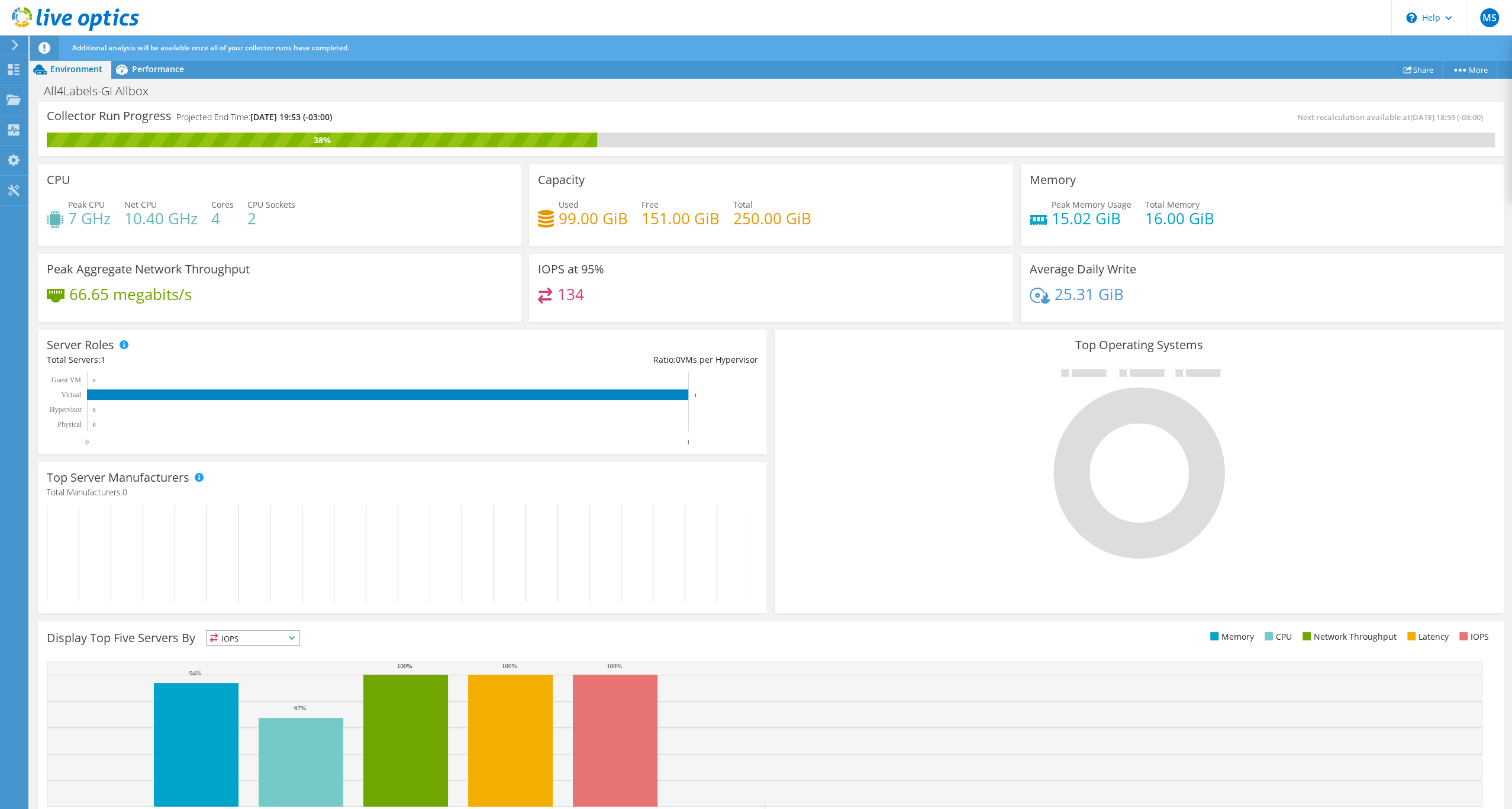
click at [1241, 58] on div "Additional analysis will be available once all of your collector runs have comp…" at bounding box center [792, 47] width 1447 height 25
click at [157, 74] on span "Performance" at bounding box center [158, 69] width 52 height 11
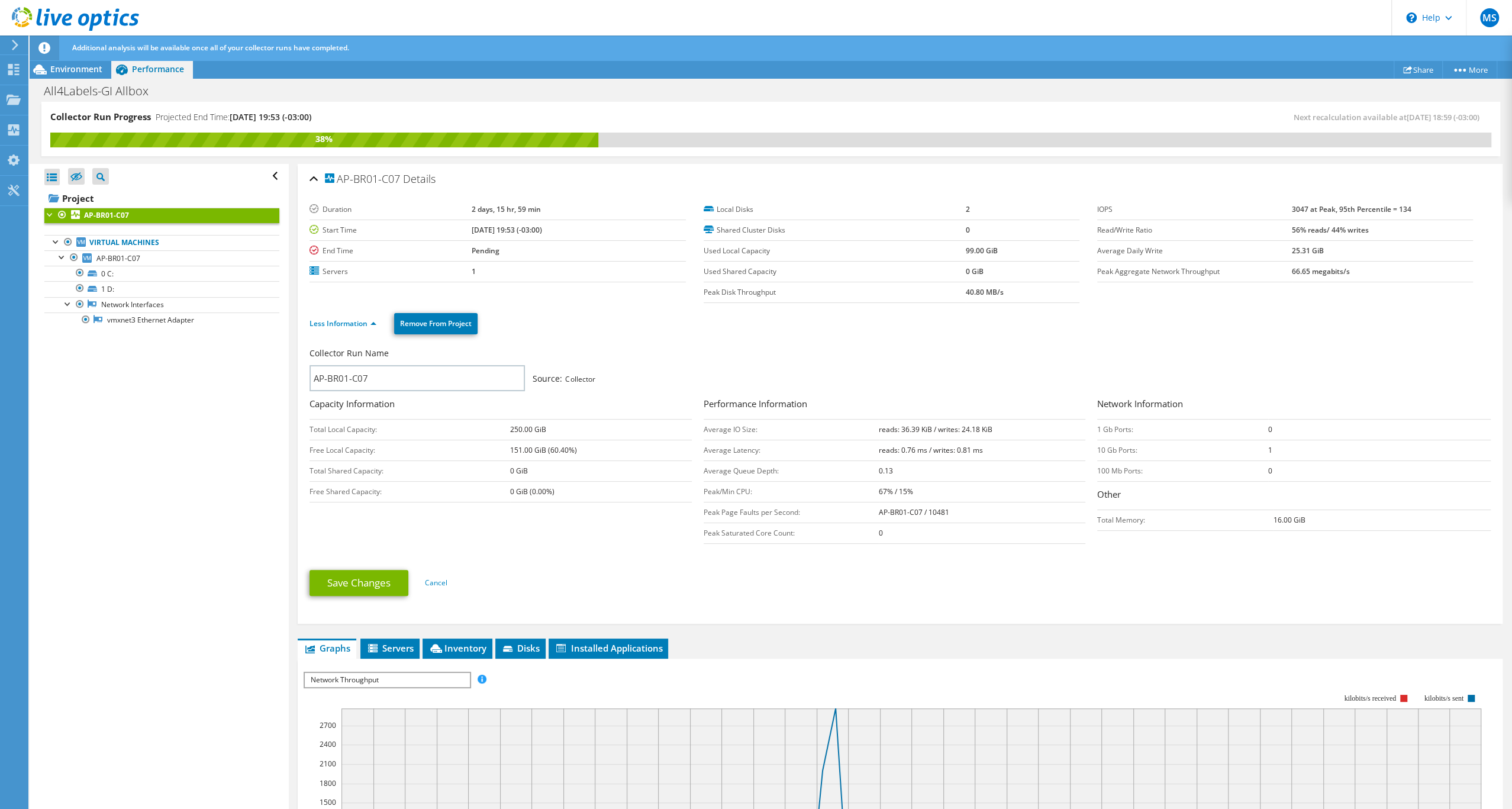
click at [880, 517] on b "AP-BR01-C07 / 10481" at bounding box center [914, 512] width 71 height 10
drag, startPoint x: 927, startPoint y: 575, endPoint x: 875, endPoint y: 576, distance: 52.0
click at [879, 517] on b "AP-BR01-C07 / 10481" at bounding box center [914, 512] width 71 height 10
copy b "AP-BR01-C07"
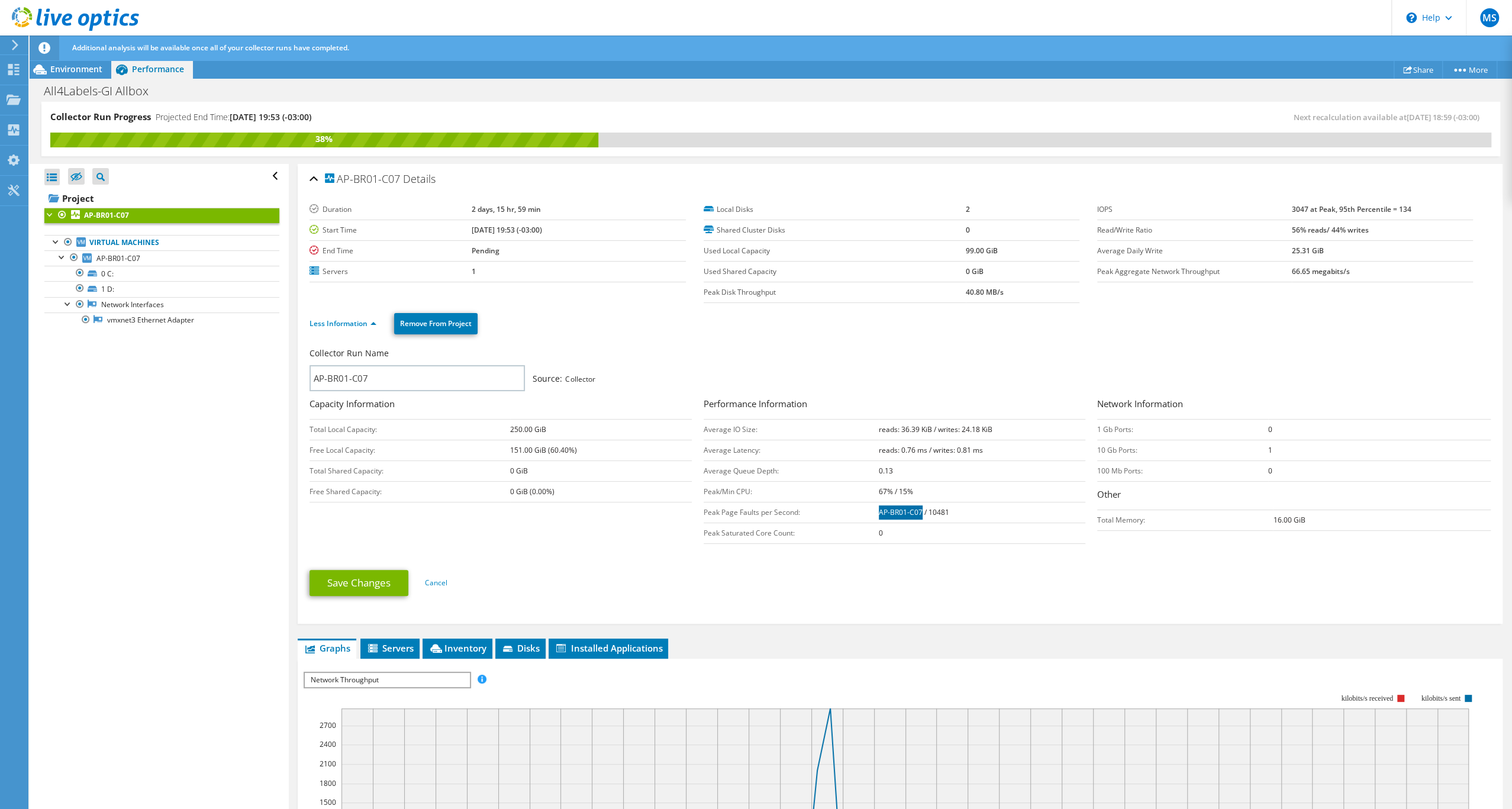
scroll to position [18, 0]
